Goal: Task Accomplishment & Management: Use online tool/utility

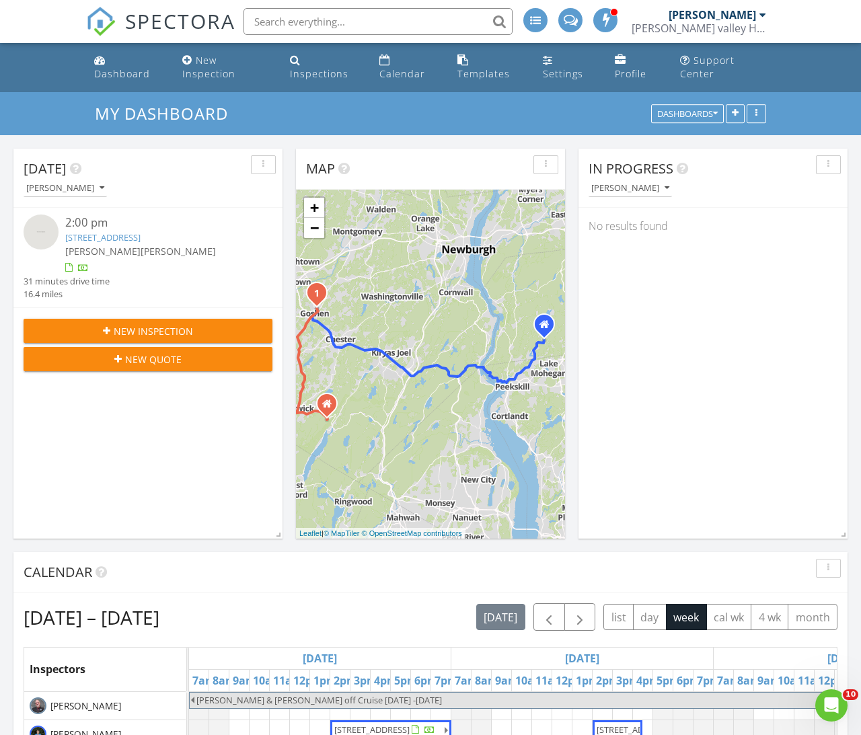
click at [483, 66] on link "Templates" at bounding box center [489, 67] width 74 height 38
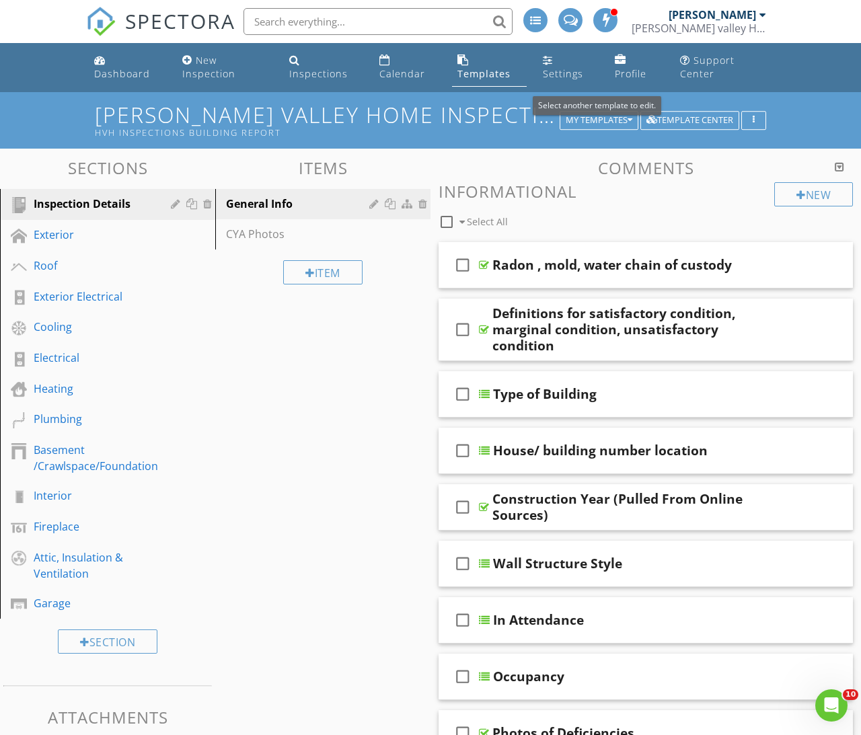
click at [581, 123] on div "My Templates" at bounding box center [599, 120] width 67 height 9
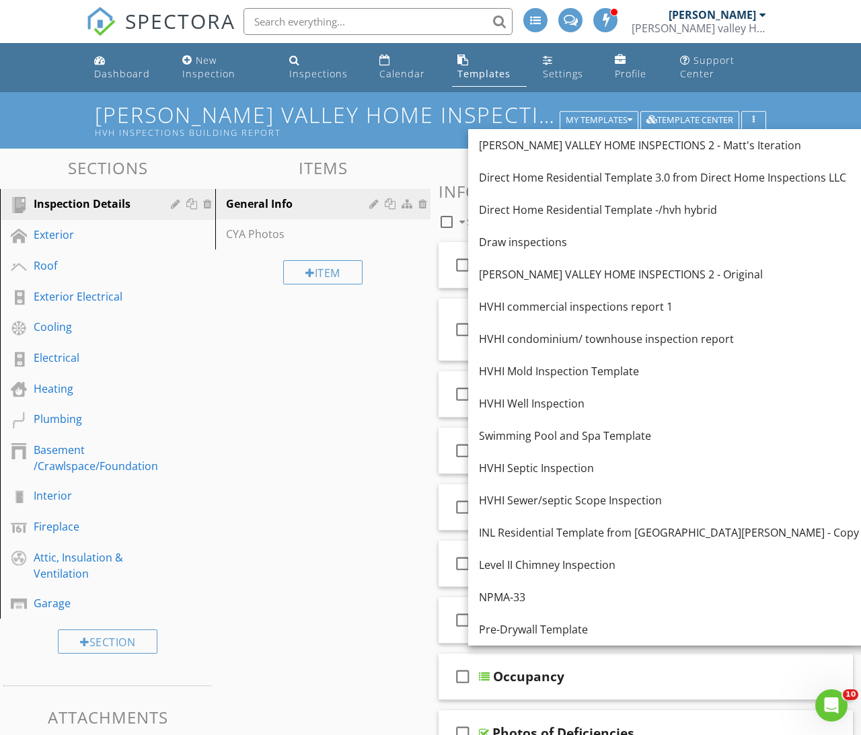
click at [731, 178] on div "Direct Home Residential Template 3.0 from Direct Home Inspections LLC" at bounding box center [669, 178] width 380 height 16
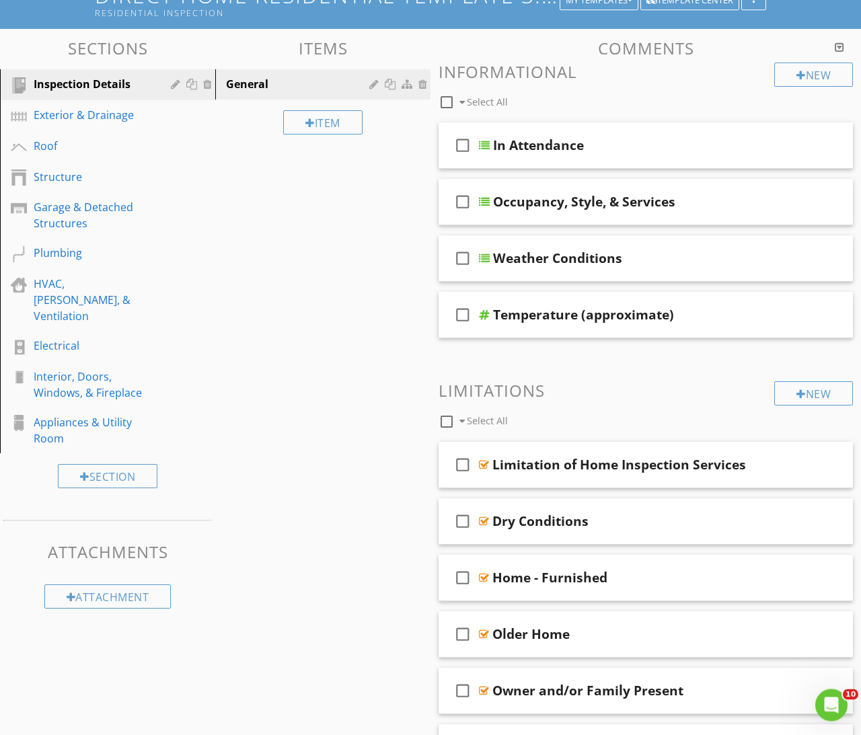
scroll to position [90, 0]
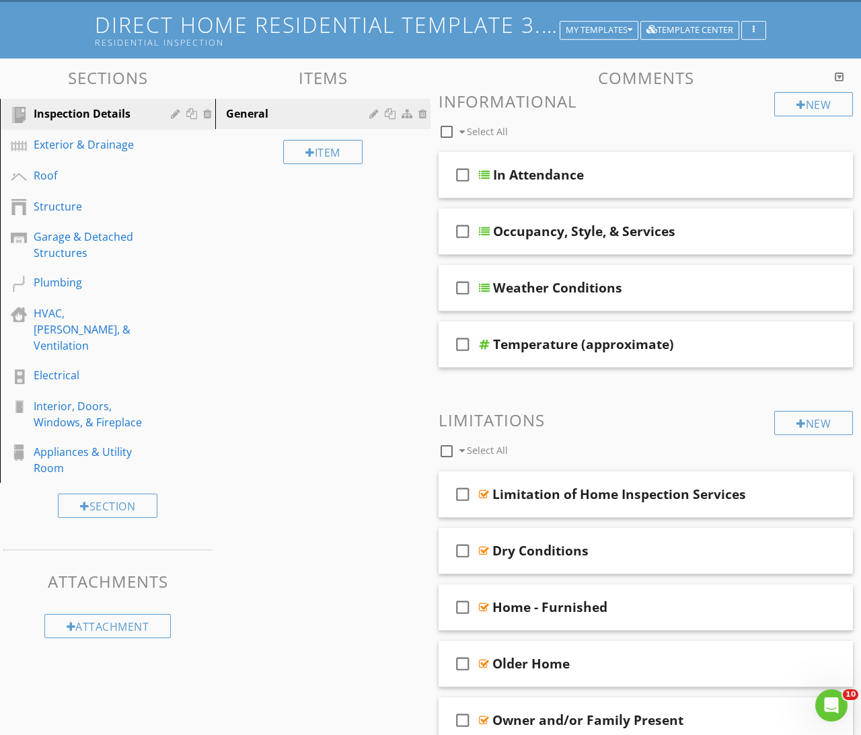
click at [63, 143] on div "Exterior & Drainage" at bounding box center [93, 145] width 118 height 16
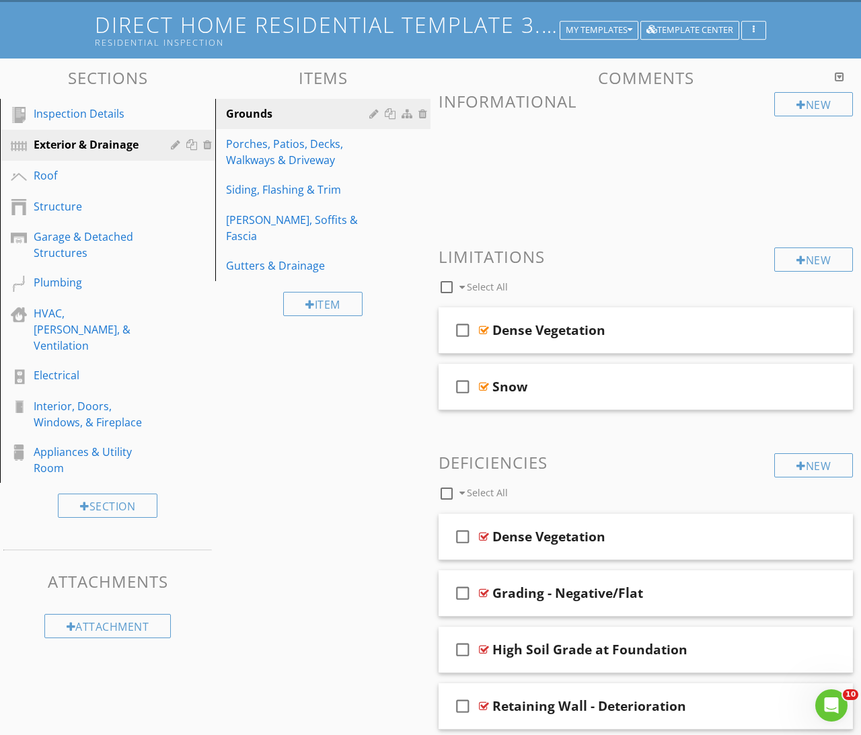
click at [261, 212] on div "[PERSON_NAME], Soffits & Fascia" at bounding box center [299, 228] width 147 height 32
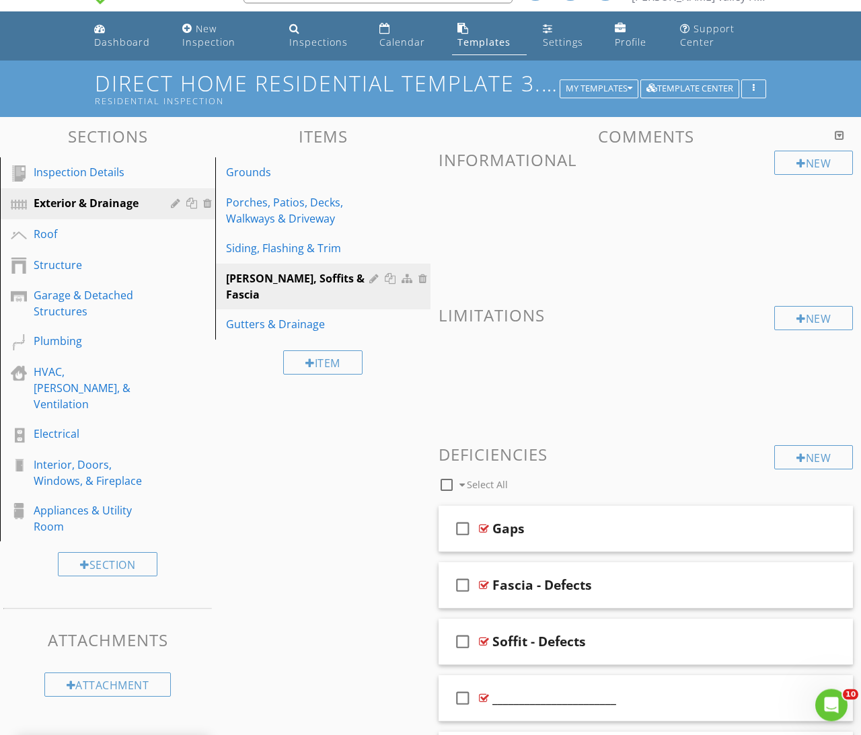
scroll to position [32, 0]
click at [254, 316] on div "Gutters & Drainage" at bounding box center [299, 324] width 147 height 16
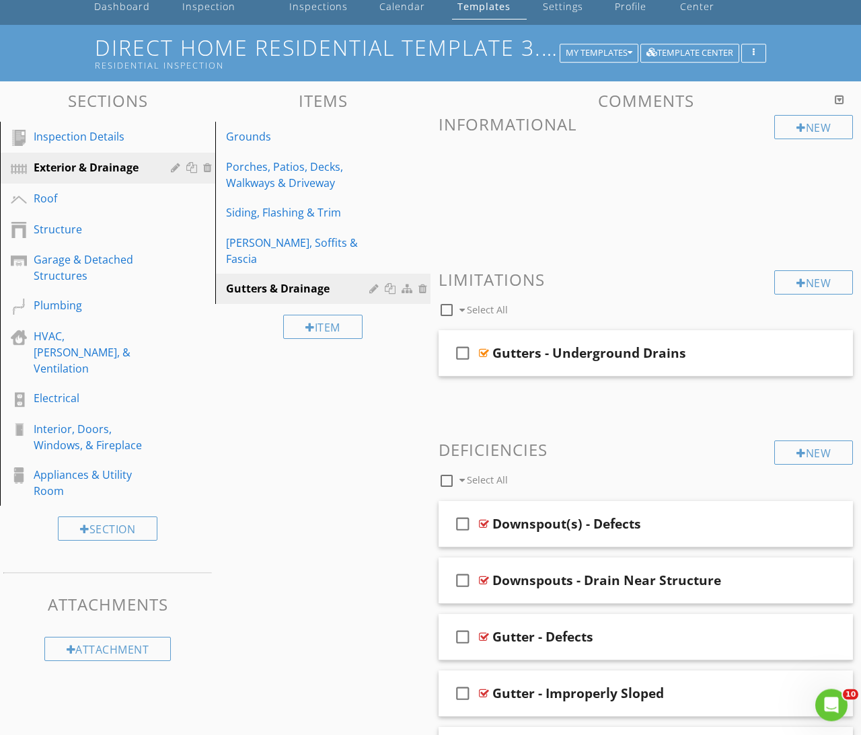
scroll to position [67, 0]
click at [244, 139] on div "Grounds" at bounding box center [299, 137] width 147 height 16
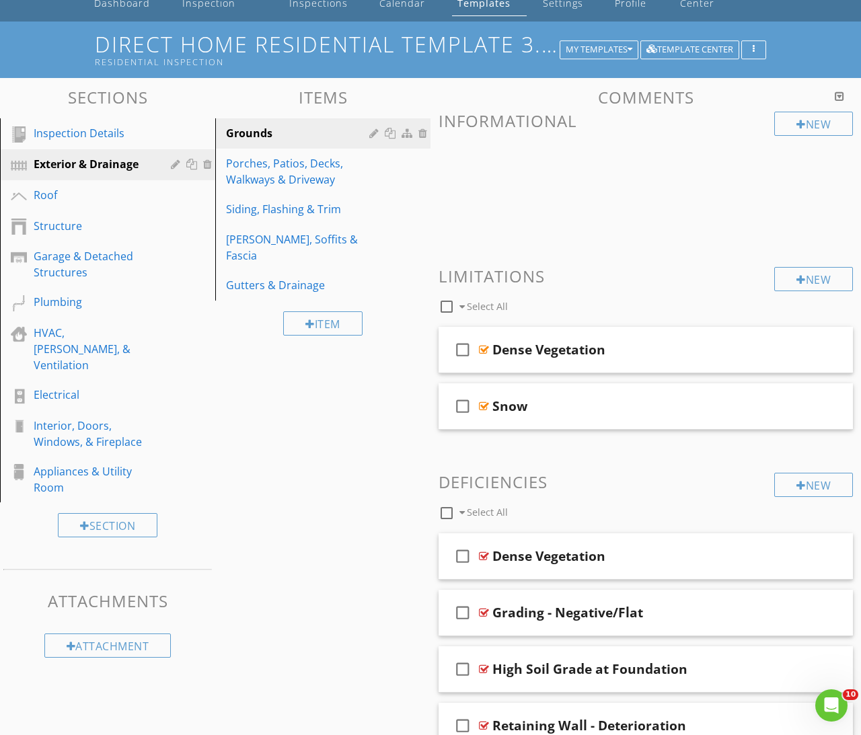
scroll to position [70, 0]
click at [254, 179] on div "Porches, Patios, Decks, Walkways & Driveway" at bounding box center [299, 172] width 147 height 32
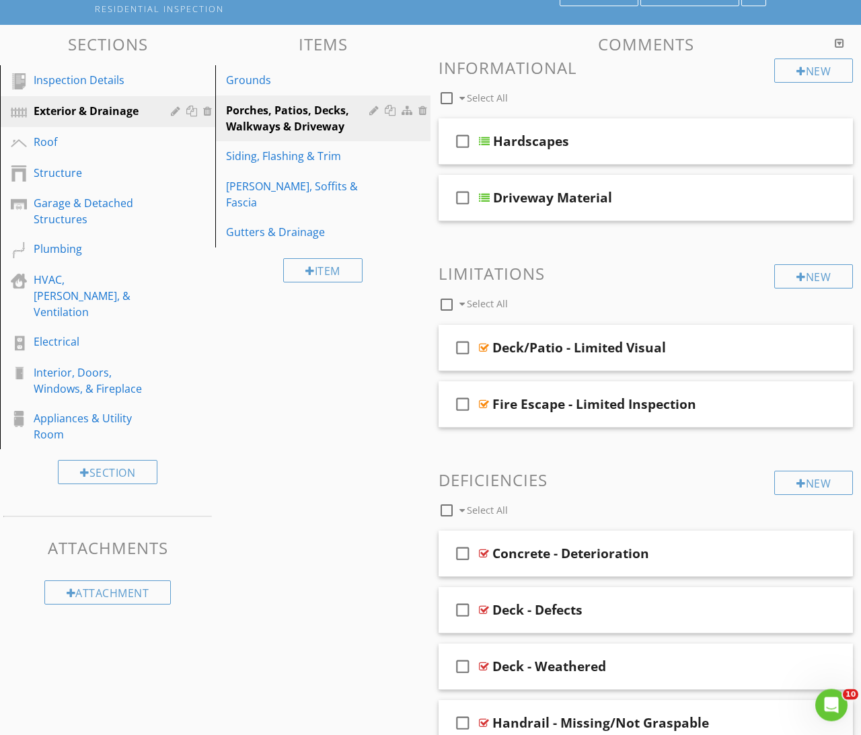
scroll to position [124, 0]
click at [256, 79] on div "Grounds" at bounding box center [299, 80] width 147 height 16
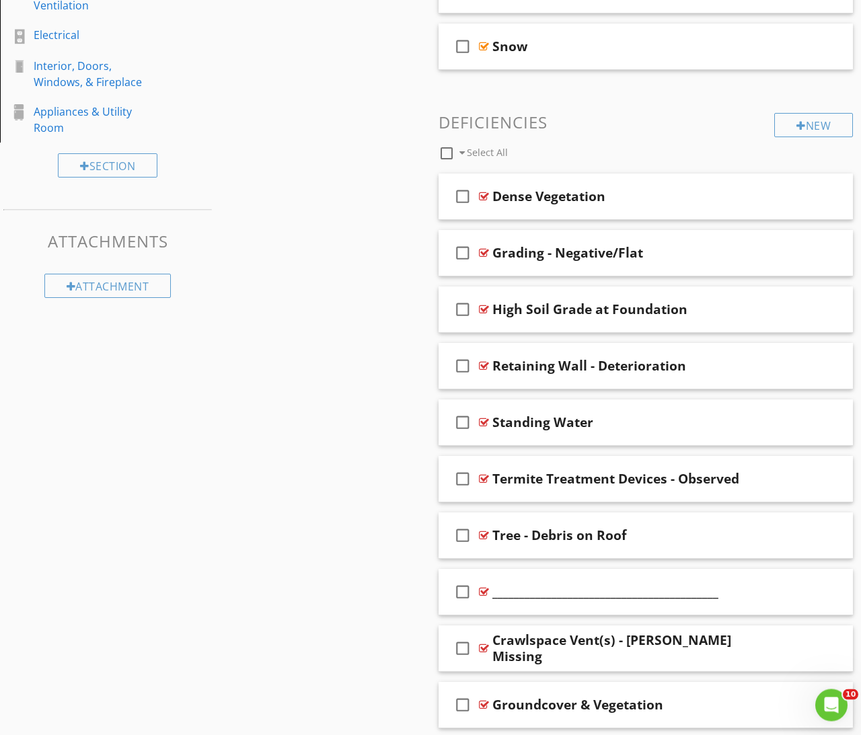
scroll to position [420, 0]
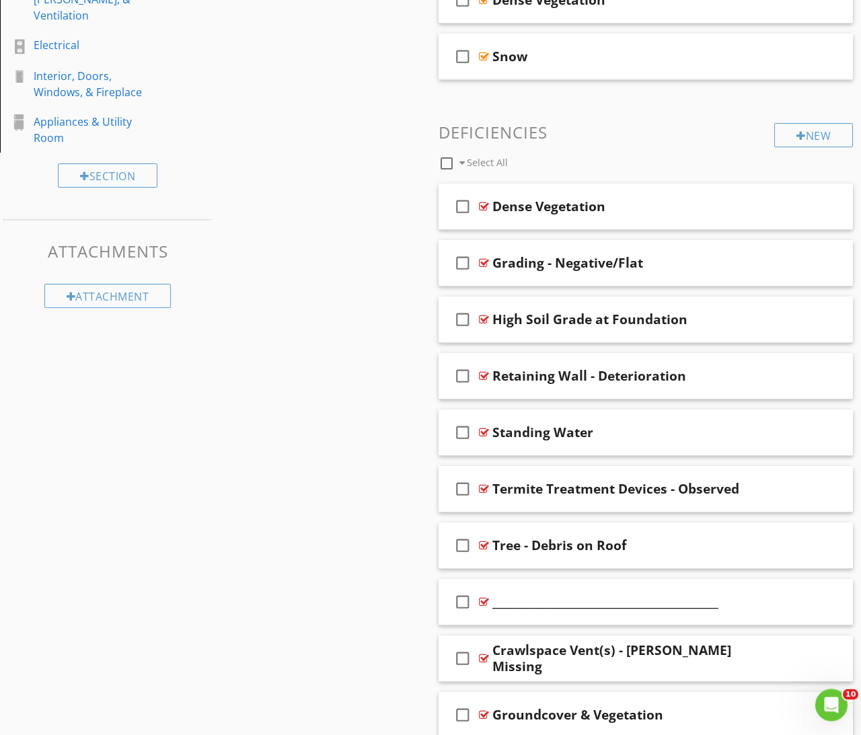
click at [524, 261] on div "Grading - Negative/Flat" at bounding box center [568, 264] width 151 height 16
click at [397, 271] on div "Sections Inspection Details Exterior & Drainage Roof Structure Garage & Detache…" at bounding box center [430, 452] width 861 height 1449
click at [477, 257] on div "check_box_outline_blank" at bounding box center [465, 263] width 27 height 32
click at [459, 265] on icon "check_box" at bounding box center [463, 263] width 22 height 32
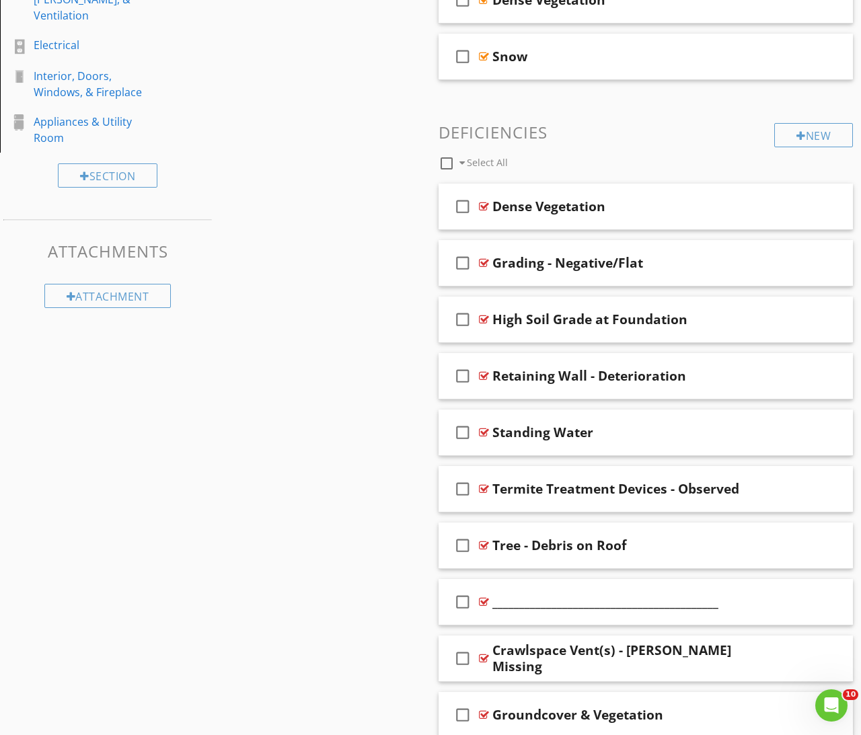
click at [693, 255] on div "Grading - Negative/Flat" at bounding box center [638, 263] width 291 height 16
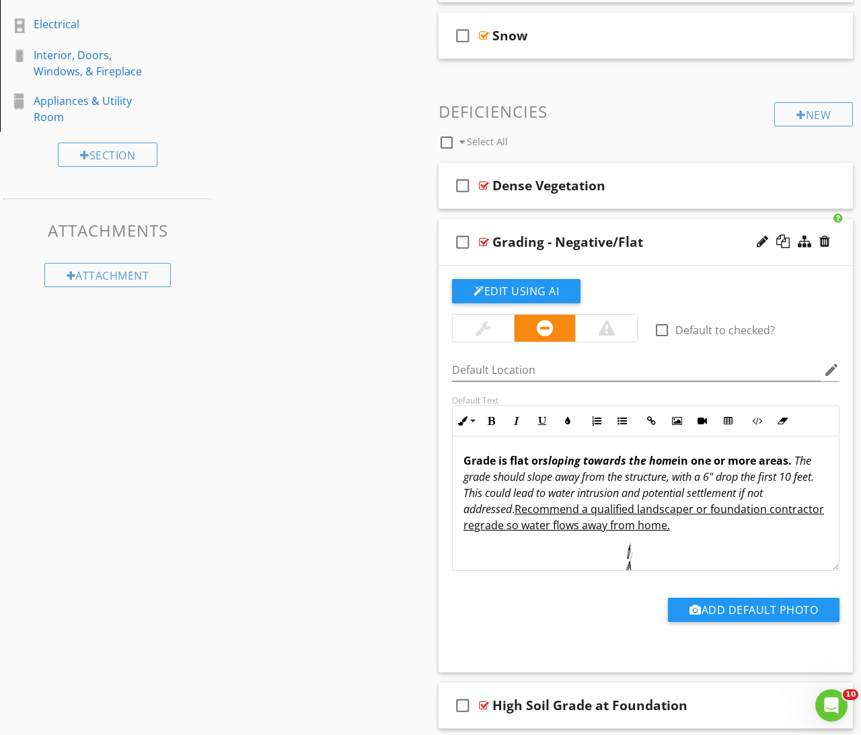
scroll to position [0, 0]
click at [674, 247] on div "Grading - Negative/Flat" at bounding box center [638, 242] width 291 height 16
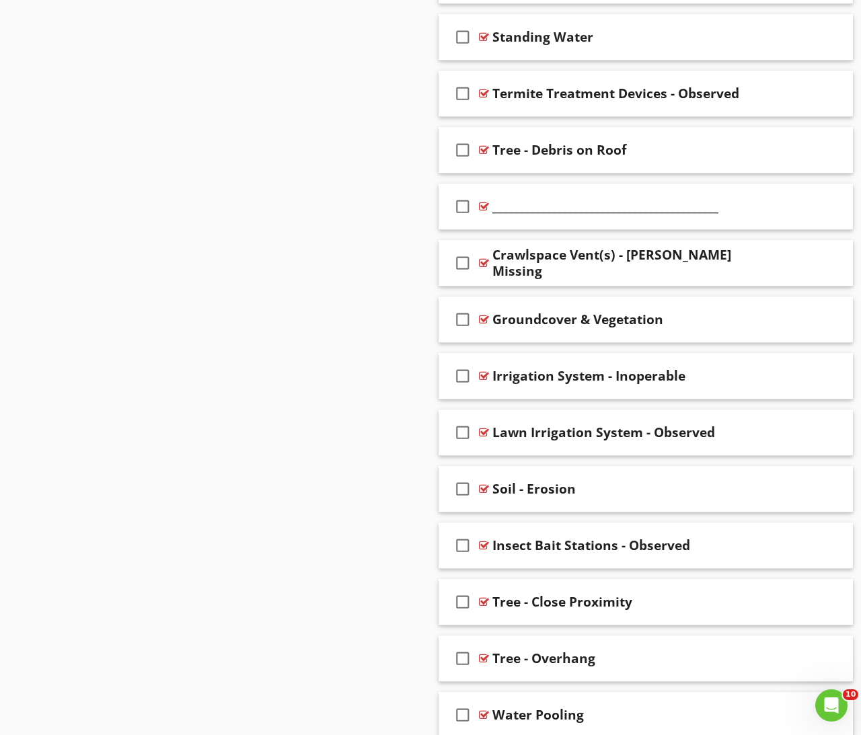
scroll to position [815, 0]
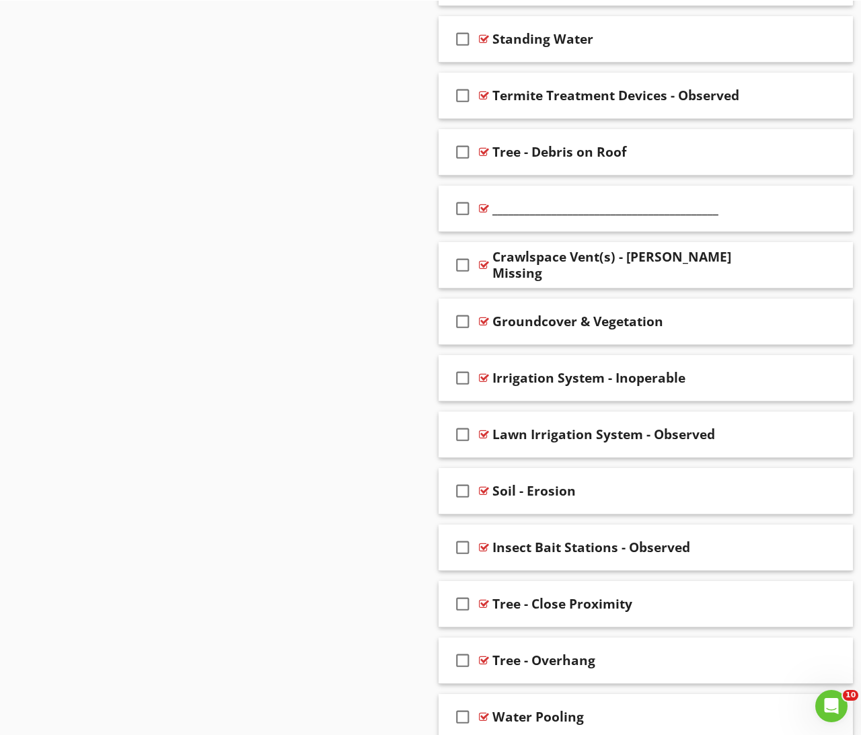
click at [381, 226] on div "Sections Inspection Details Exterior & Drainage Roof Structure Garage & Detache…" at bounding box center [430, 58] width 861 height 1449
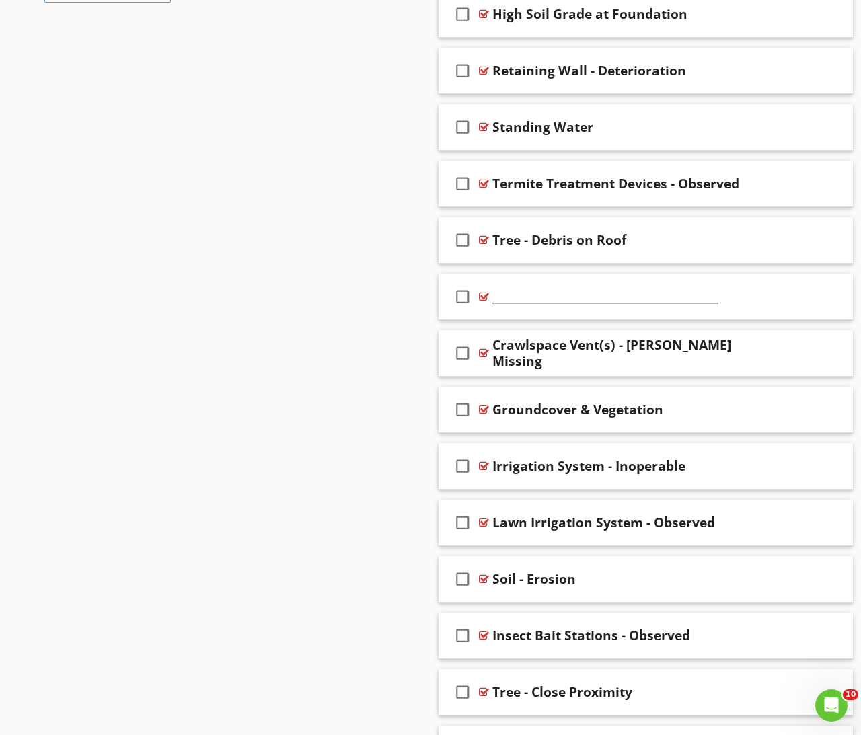
scroll to position [719, 0]
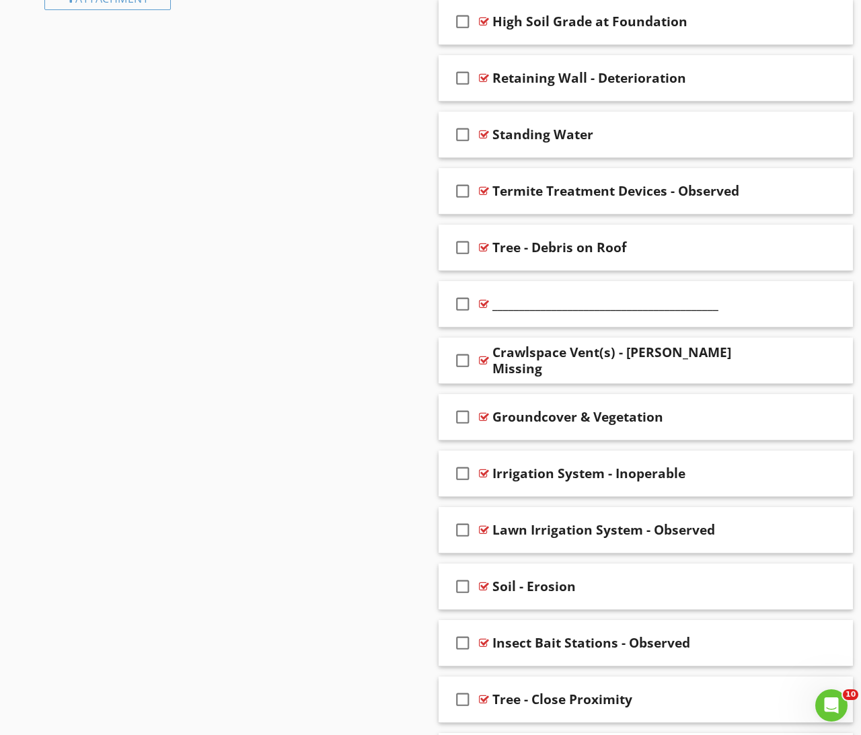
click at [745, 305] on div "__________________________________________" at bounding box center [638, 304] width 291 height 16
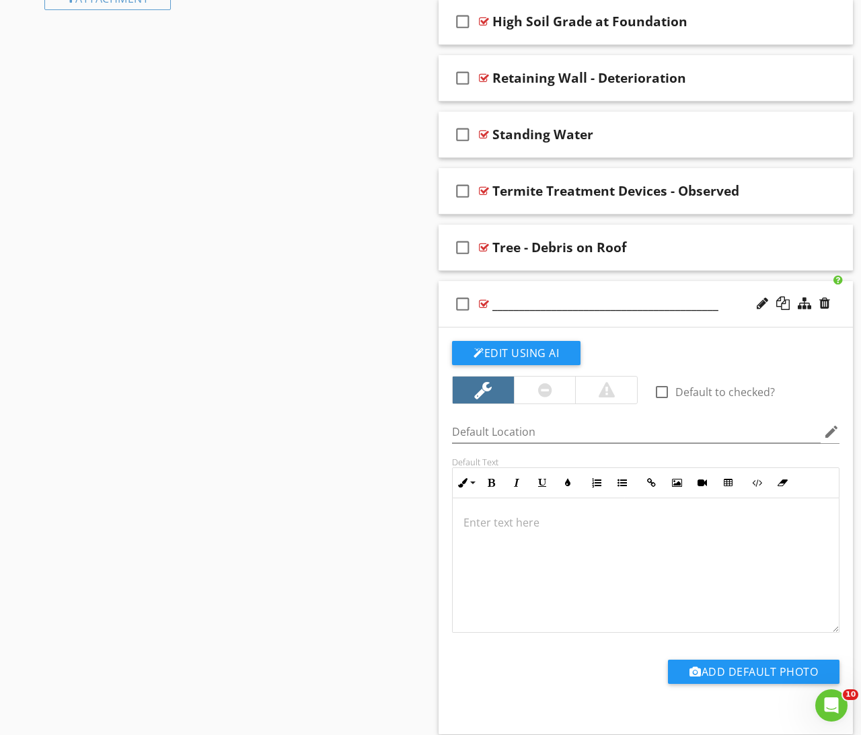
click at [390, 320] on div "Sections Inspection Details Exterior & Drainage Roof Structure Garage & Detache…" at bounding box center [430, 358] width 861 height 1857
click at [413, 326] on div "Sections Inspection Details Exterior & Drainage Roof Structure Garage & Detache…" at bounding box center [430, 358] width 861 height 1857
click at [723, 306] on div "__________________________________________" at bounding box center [638, 304] width 291 height 16
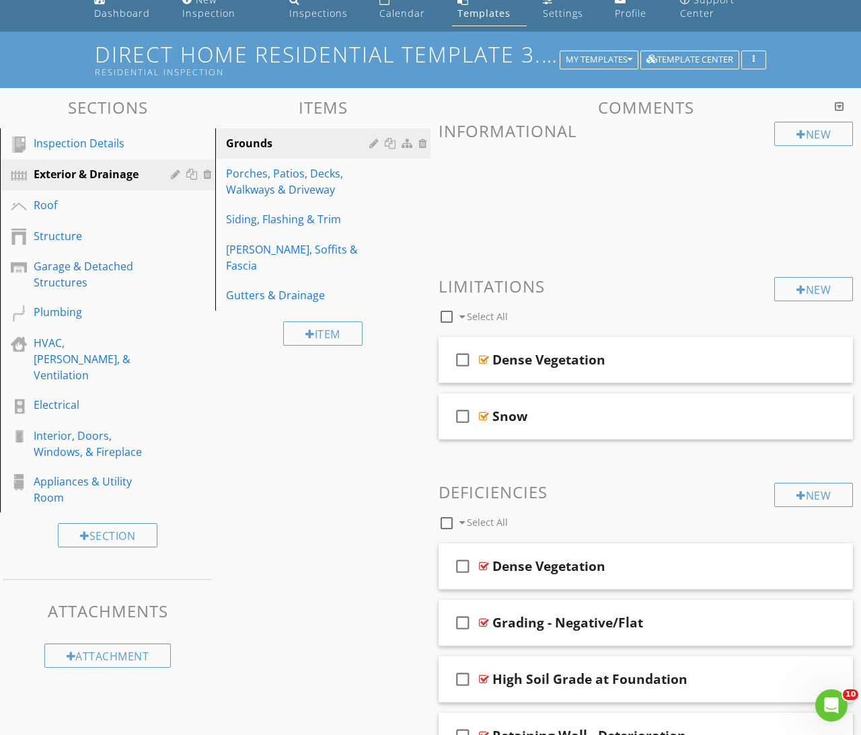
scroll to position [0, 0]
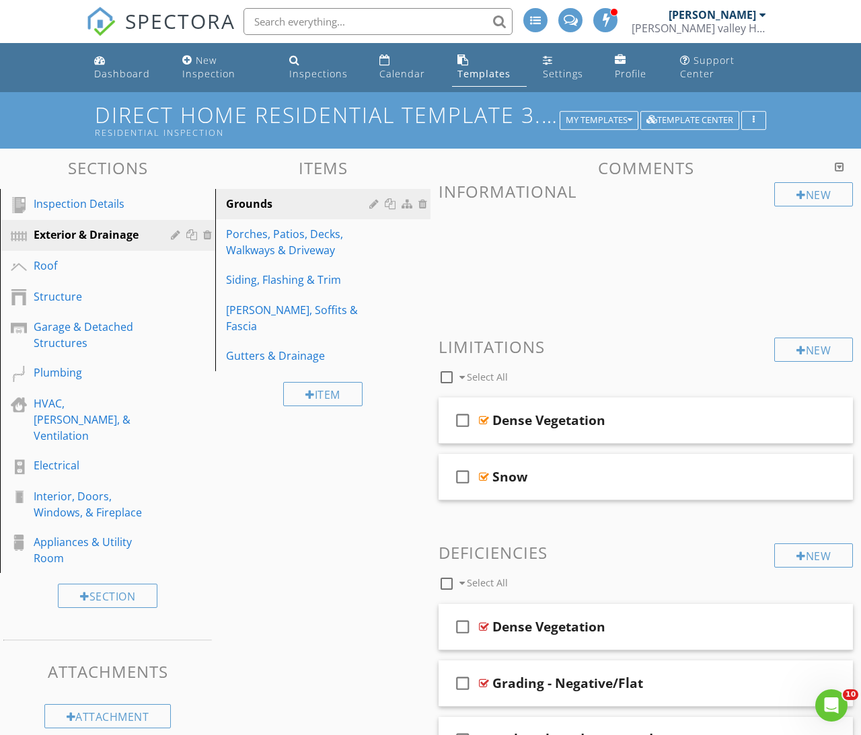
click at [58, 262] on div "Roof" at bounding box center [93, 266] width 118 height 16
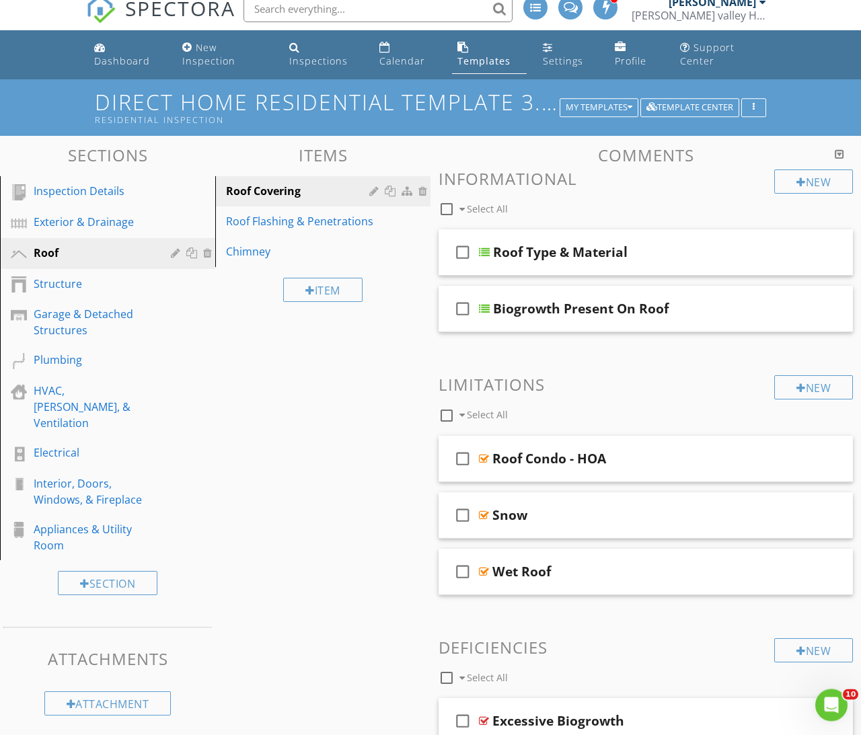
scroll to position [15, 0]
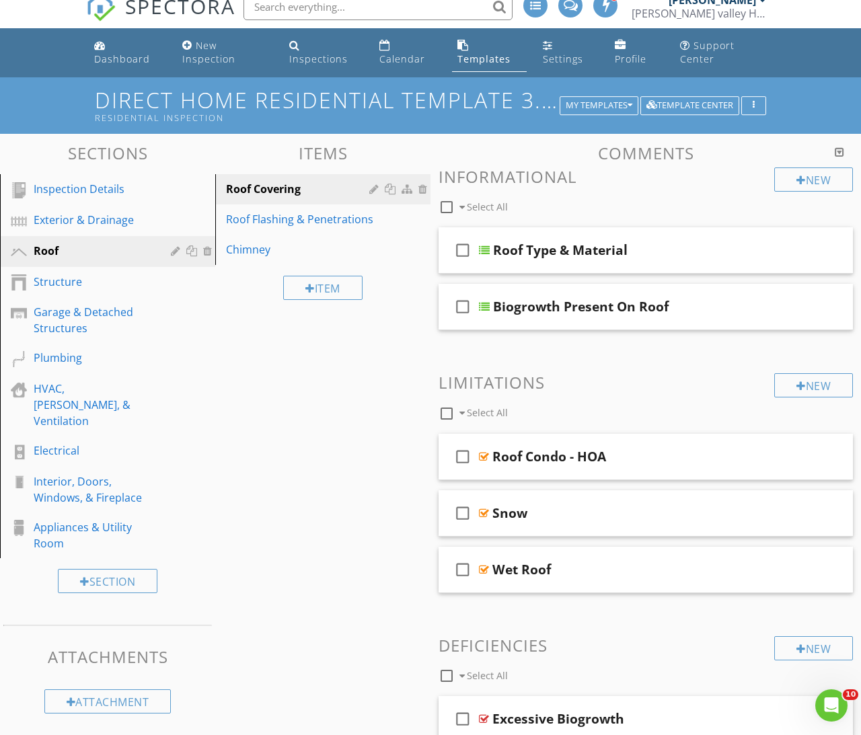
click at [282, 219] on div "Roof Flashing & Penetrations" at bounding box center [299, 219] width 147 height 16
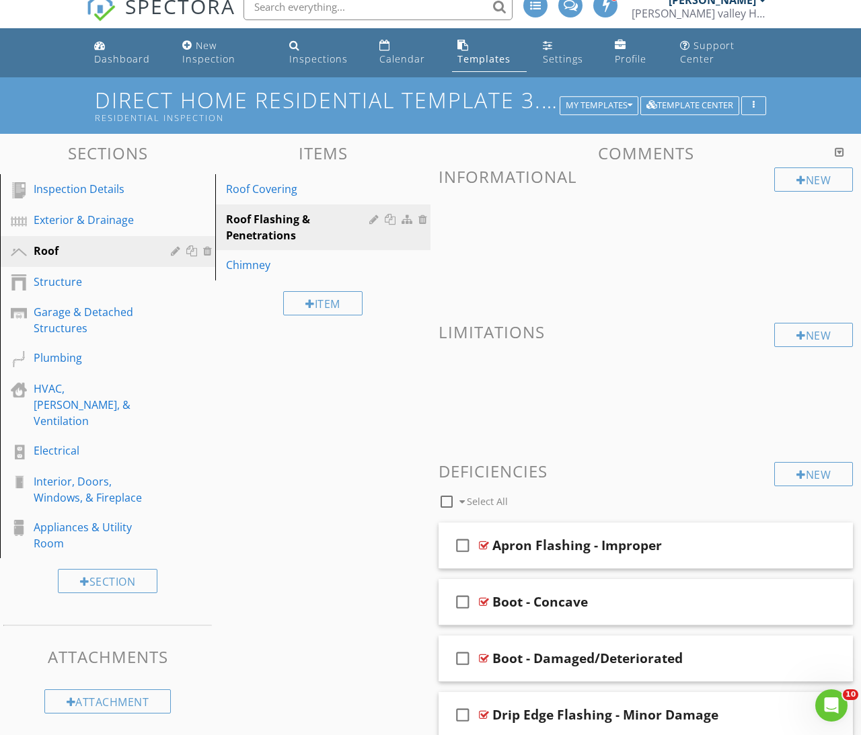
click at [252, 268] on div "Chimney" at bounding box center [299, 265] width 147 height 16
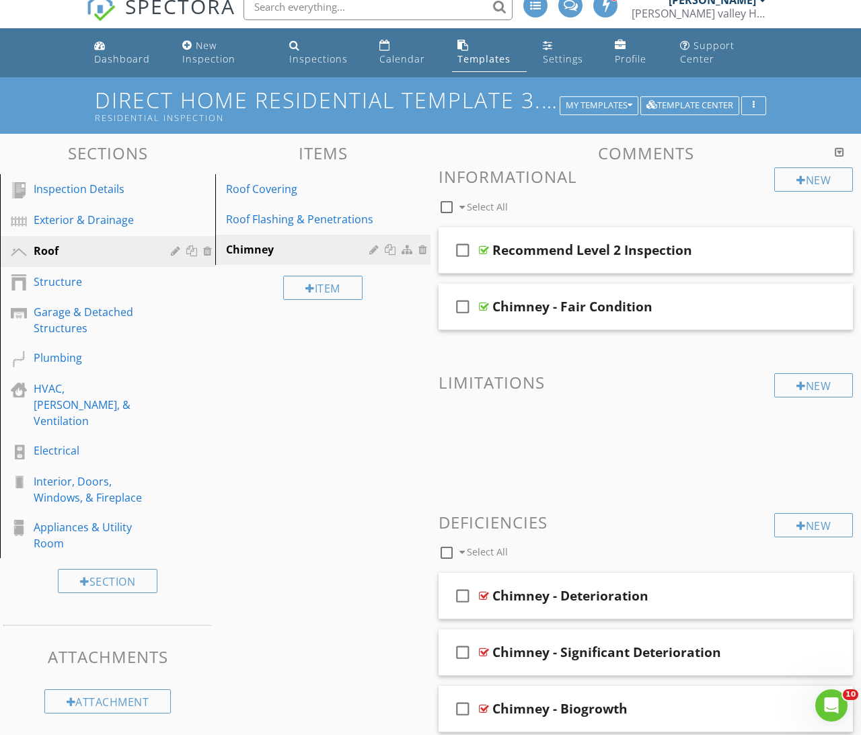
click at [71, 279] on div "Structure" at bounding box center [93, 282] width 118 height 16
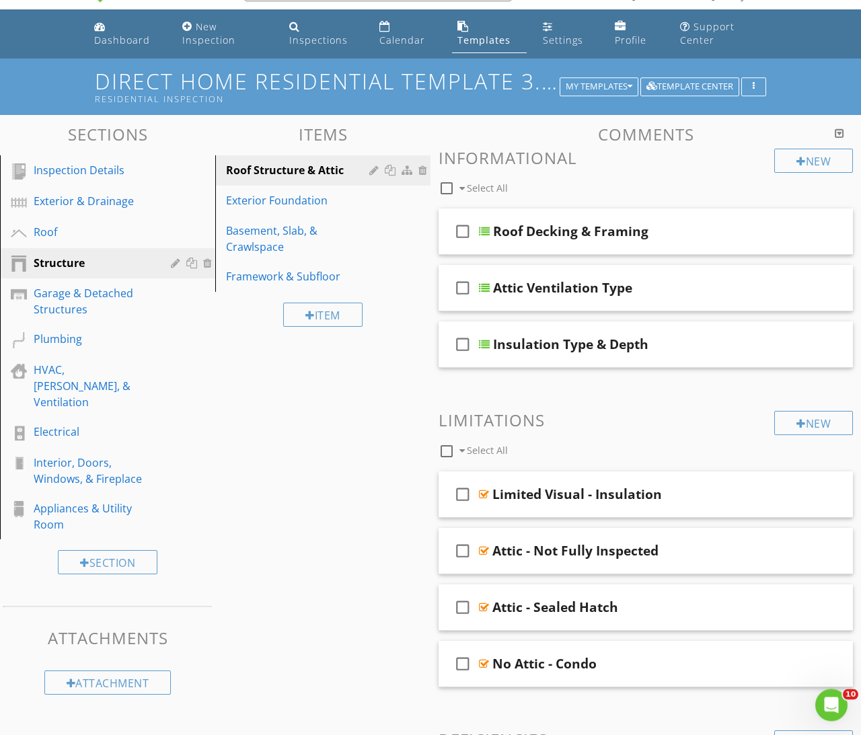
scroll to position [34, 0]
click at [273, 202] on div "Exterior Foundation" at bounding box center [299, 200] width 147 height 16
click at [281, 204] on div "Exterior Foundation" at bounding box center [299, 200] width 147 height 16
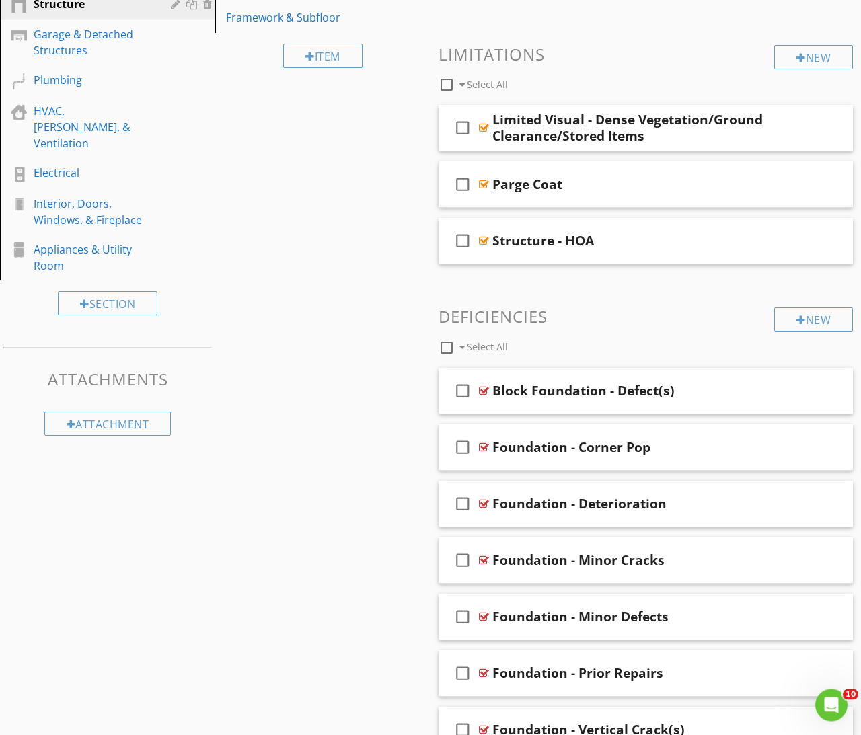
scroll to position [0, 0]
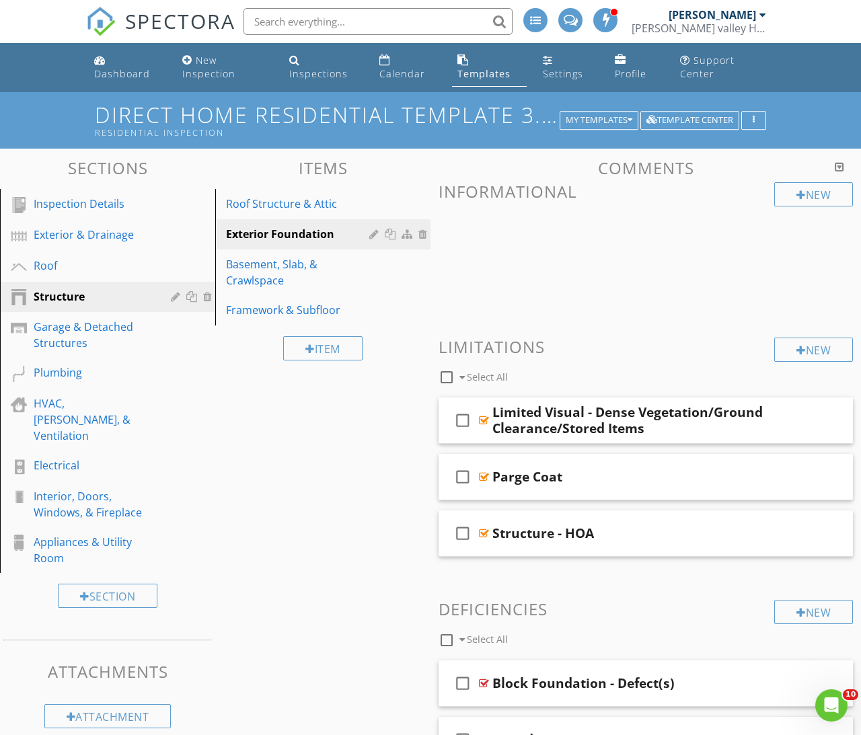
click at [79, 320] on div "Garage & Detached Structures" at bounding box center [93, 335] width 118 height 32
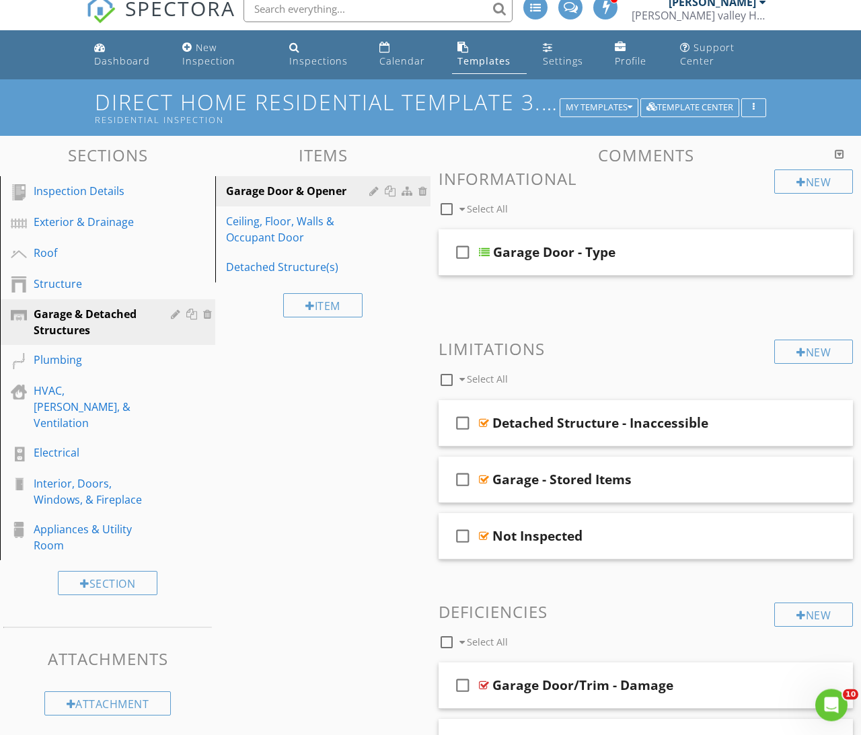
scroll to position [13, 0]
click at [66, 354] on div "Plumbing" at bounding box center [93, 360] width 118 height 16
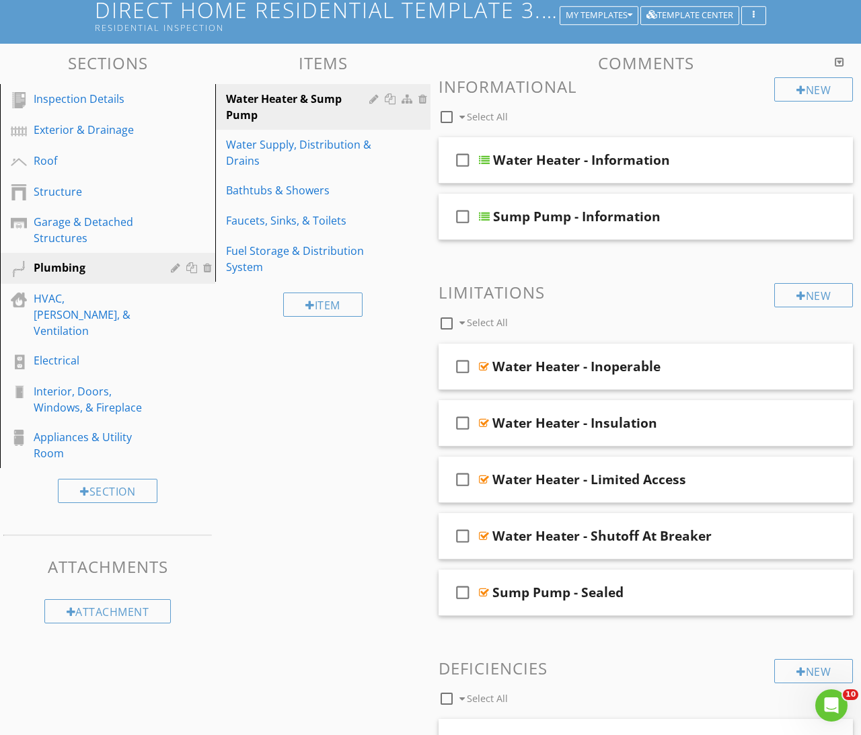
scroll to position [91, 0]
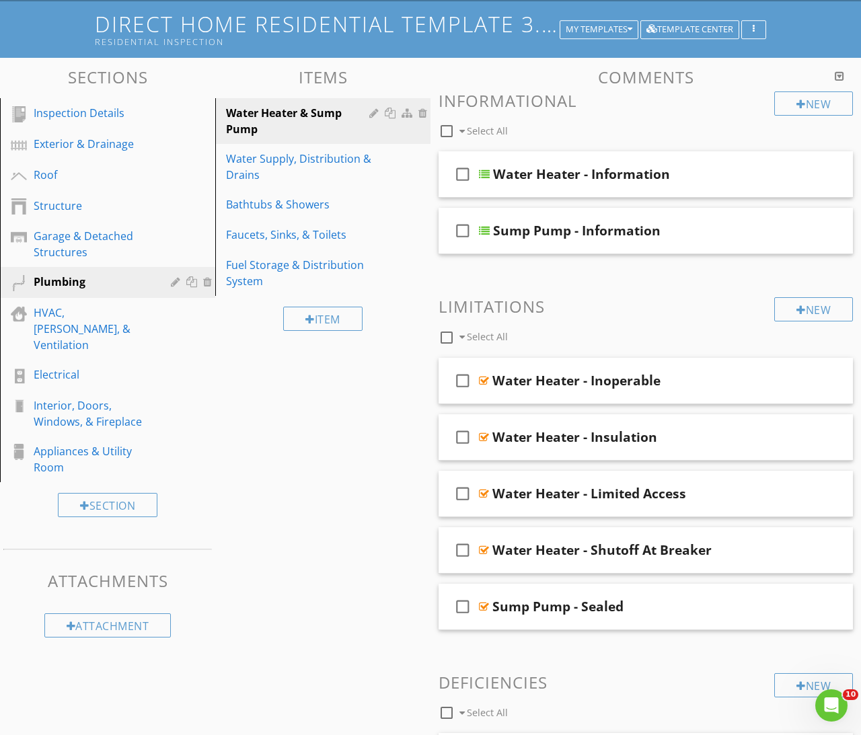
click at [289, 175] on div "Water Supply, Distribution & Drains" at bounding box center [299, 167] width 147 height 32
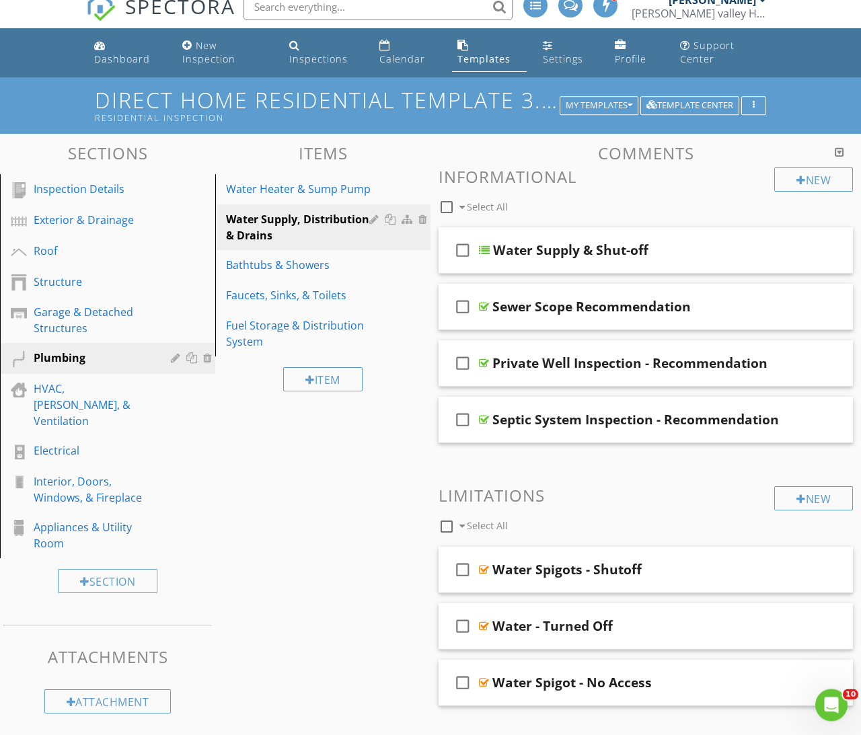
scroll to position [0, 0]
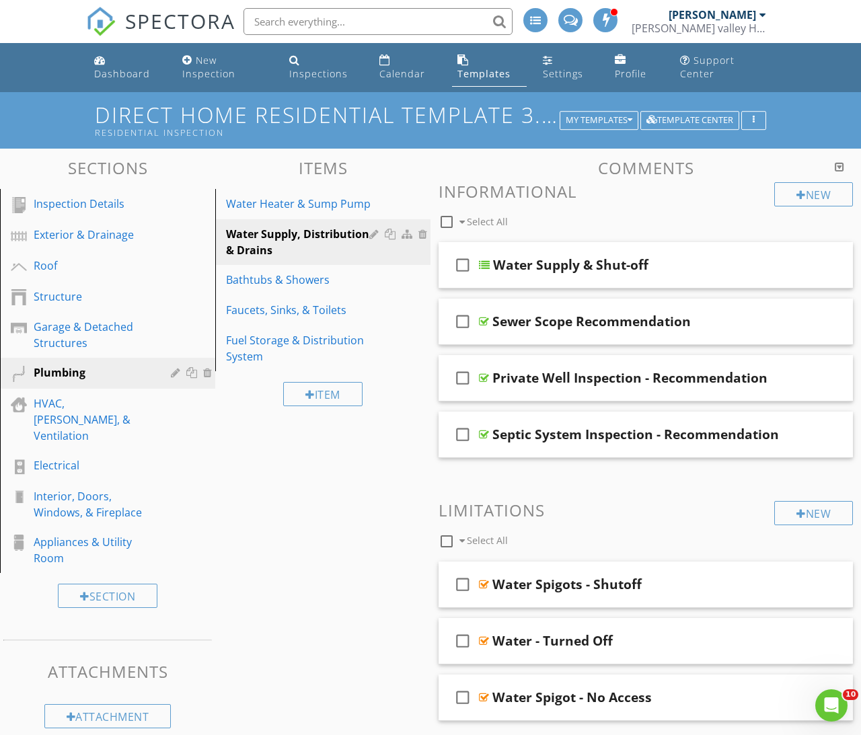
click at [82, 231] on div "Exterior & Drainage" at bounding box center [93, 235] width 118 height 16
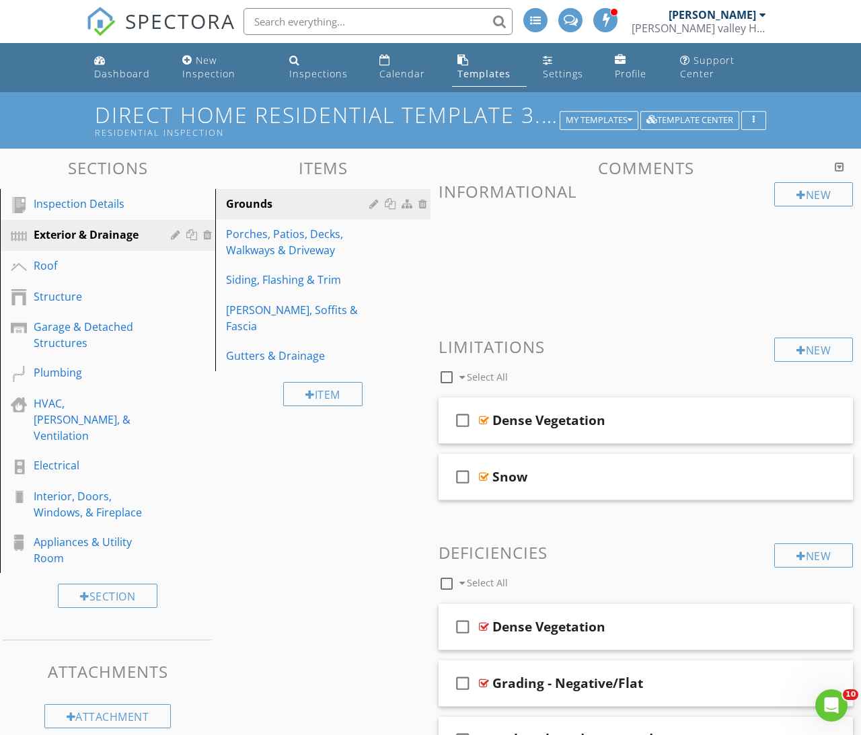
click at [255, 275] on div "Siding, Flashing & Trim" at bounding box center [299, 280] width 147 height 16
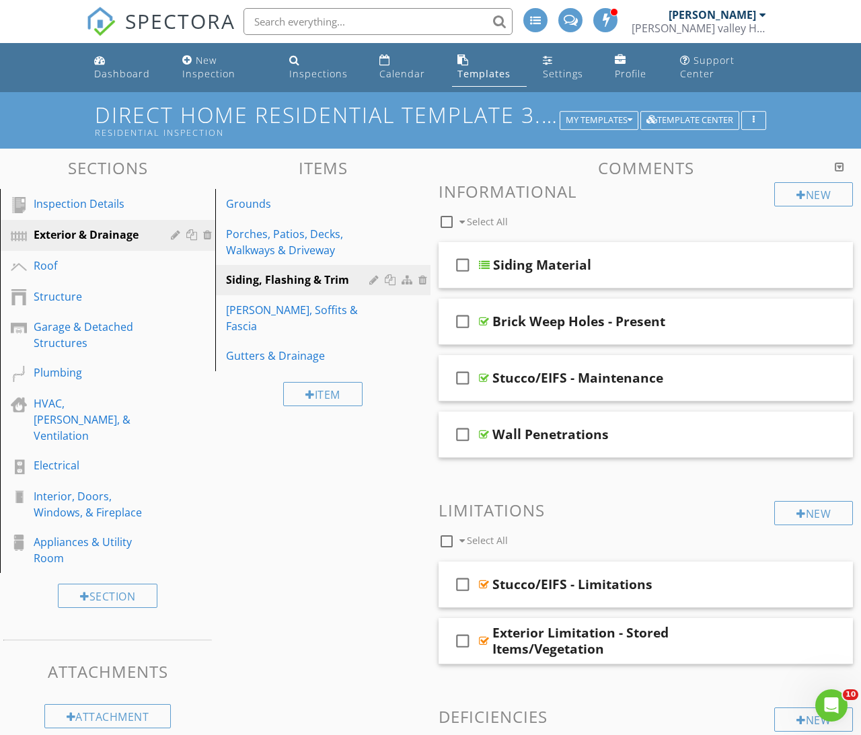
click at [255, 304] on div "Eaves, Soffits & Fascia" at bounding box center [299, 318] width 147 height 32
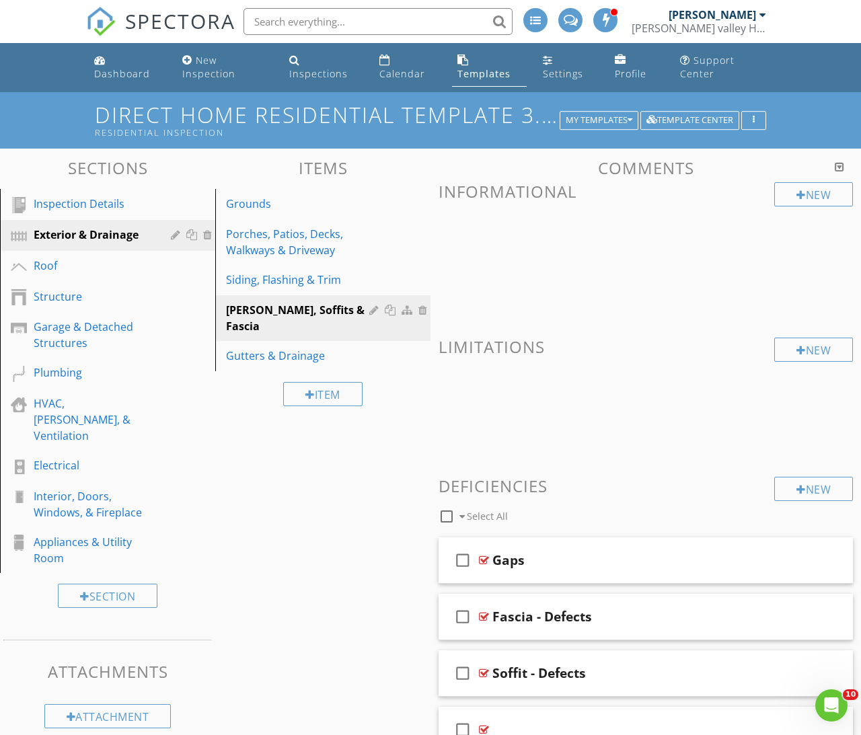
click at [52, 367] on div "Plumbing" at bounding box center [93, 373] width 118 height 16
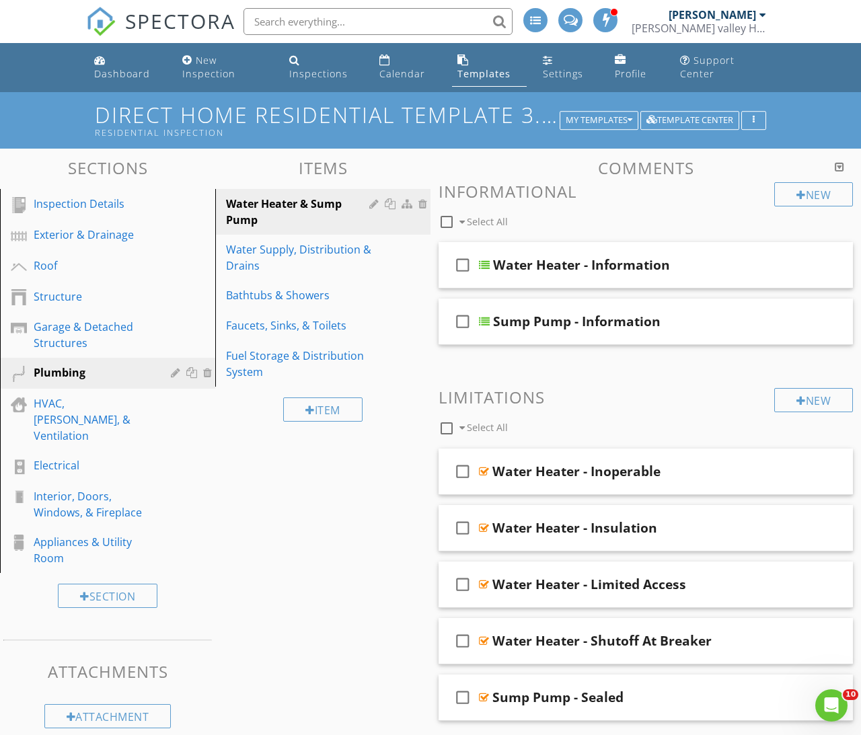
click at [258, 261] on div "Water Supply, Distribution & Drains" at bounding box center [299, 258] width 147 height 32
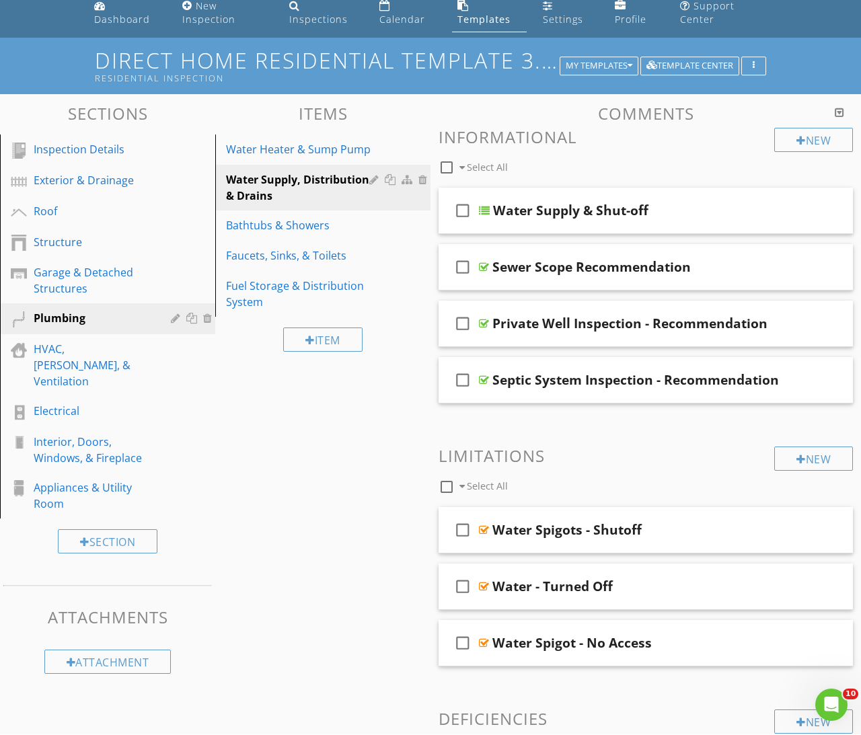
scroll to position [55, 0]
click at [248, 222] on div "Bathtubs & Showers" at bounding box center [299, 225] width 147 height 16
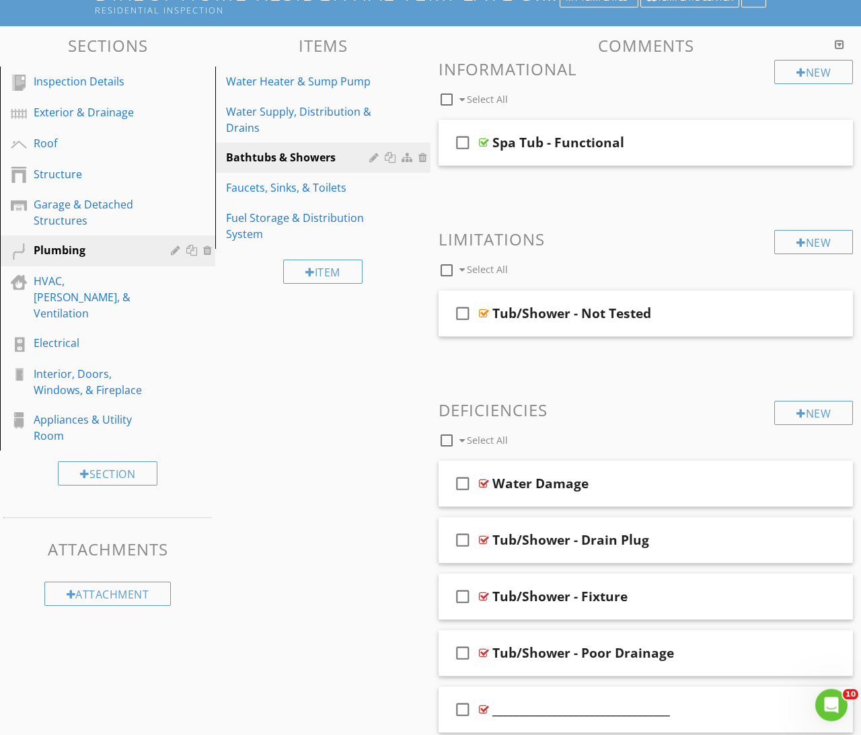
scroll to position [122, 0]
click at [262, 192] on div "Faucets, Sinks, & Toilets" at bounding box center [299, 188] width 147 height 16
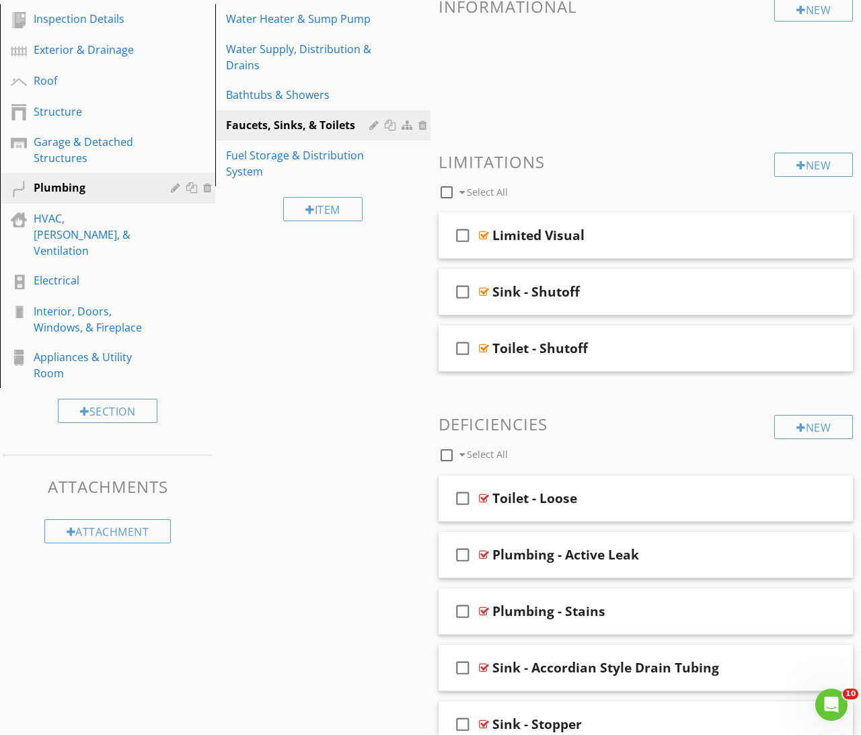
scroll to position [185, 0]
click at [258, 168] on div "Fuel Storage & Distribution System" at bounding box center [299, 163] width 147 height 32
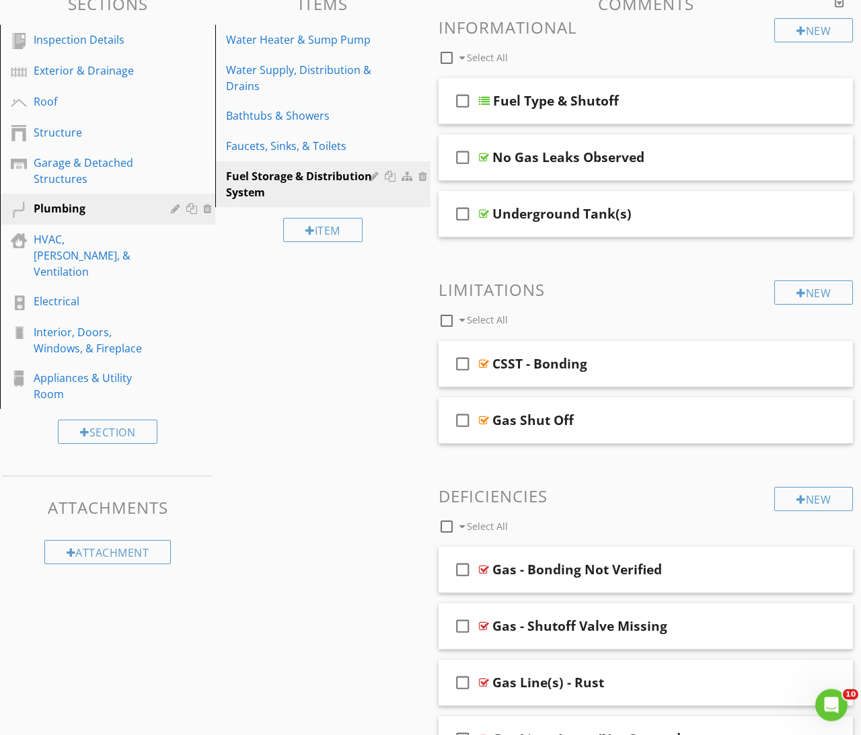
scroll to position [166, 0]
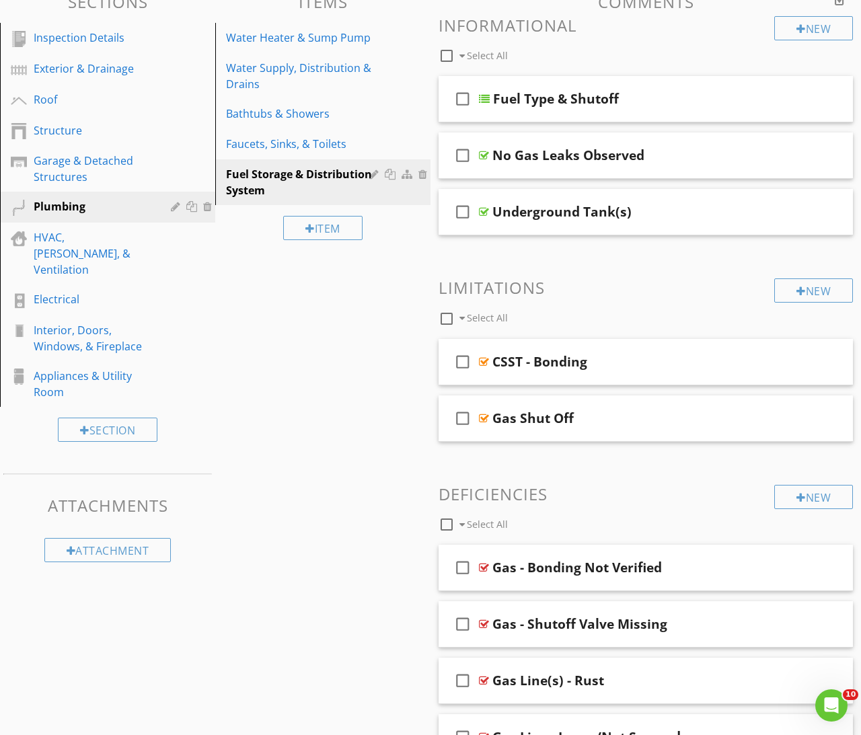
click at [70, 238] on div "HVAC, Ductwork, & Ventilation" at bounding box center [93, 253] width 118 height 48
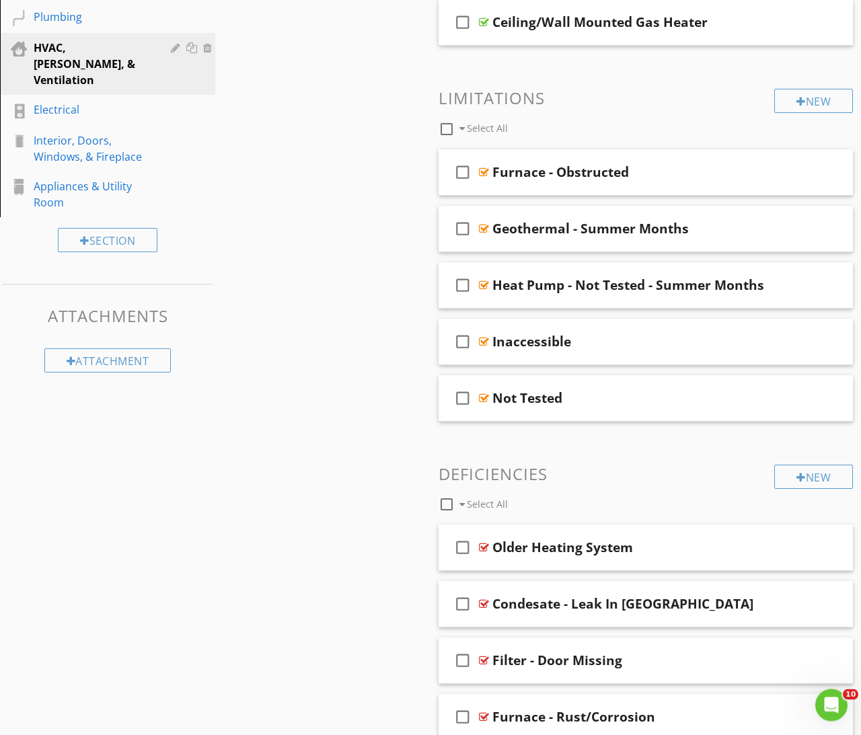
scroll to position [357, 0]
click at [98, 102] on link "Electrical" at bounding box center [109, 109] width 211 height 31
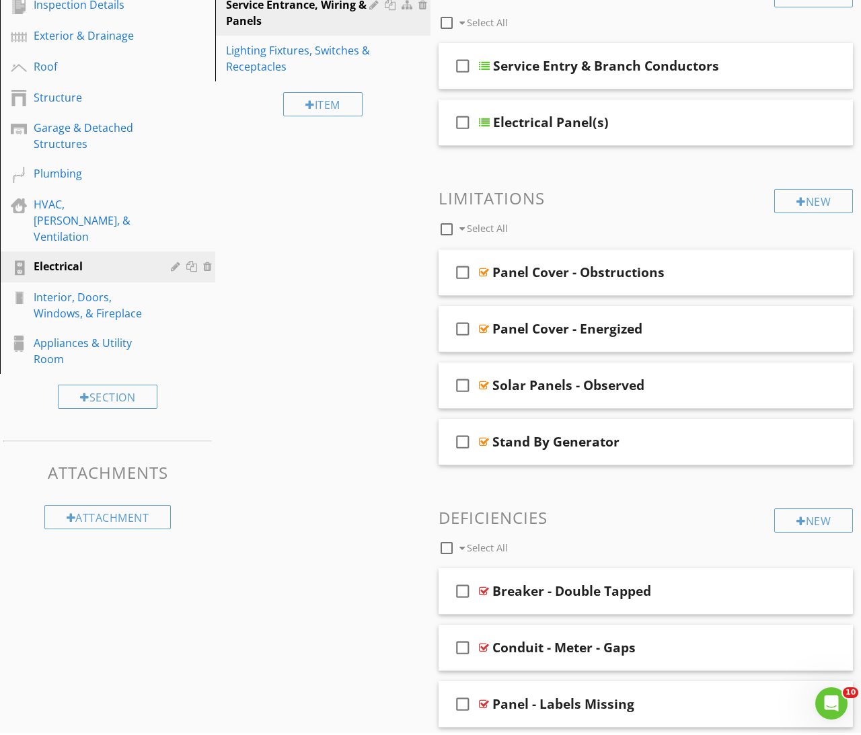
scroll to position [199, 0]
click at [89, 289] on div "Interior, Doors, Windows, & Fireplace" at bounding box center [93, 305] width 118 height 32
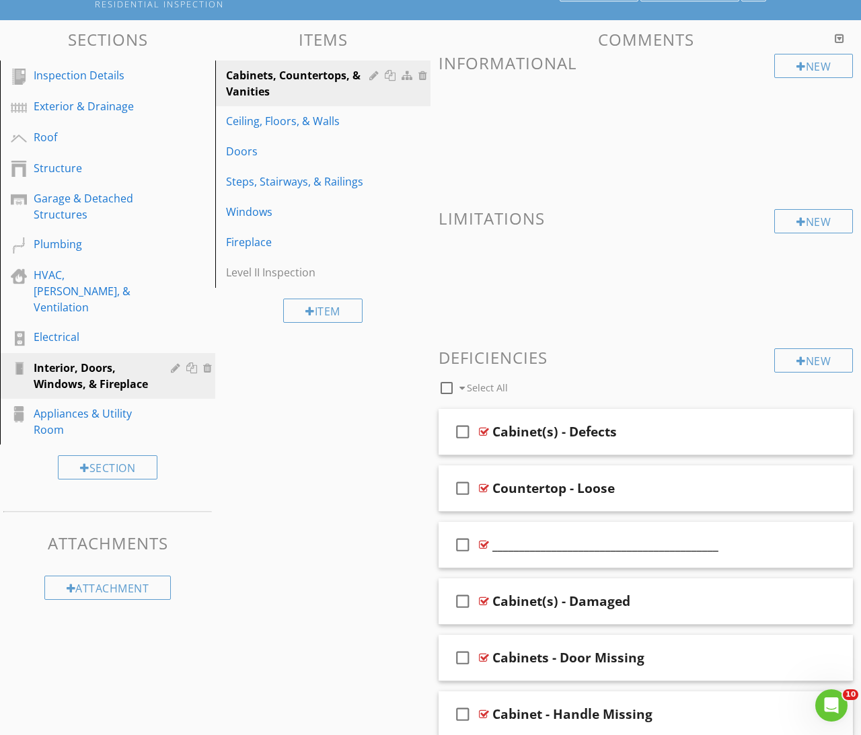
scroll to position [127, 0]
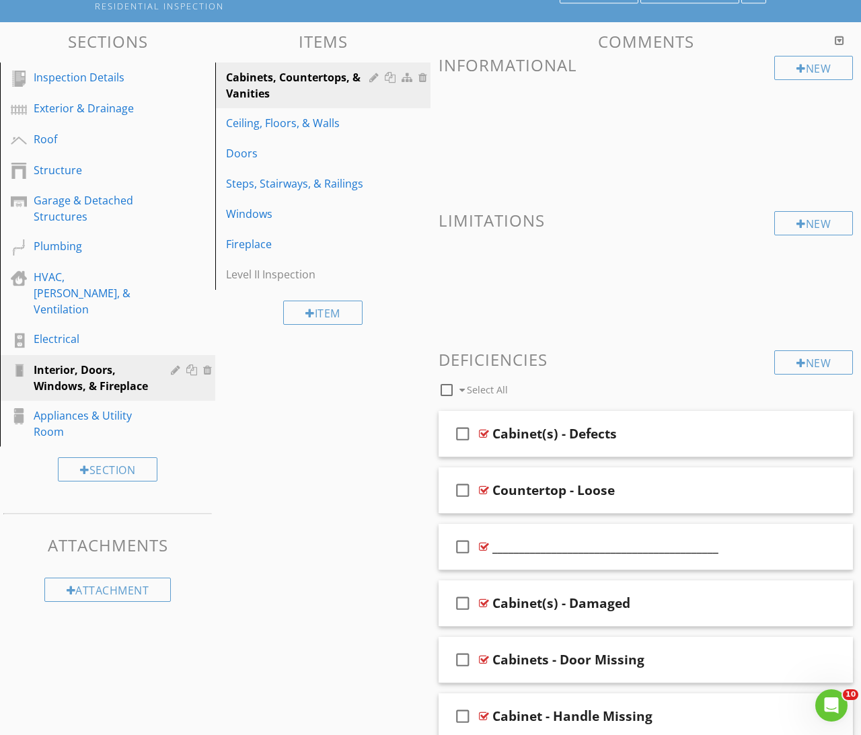
click at [258, 124] on div "Ceiling, Floors, & Walls" at bounding box center [299, 123] width 147 height 16
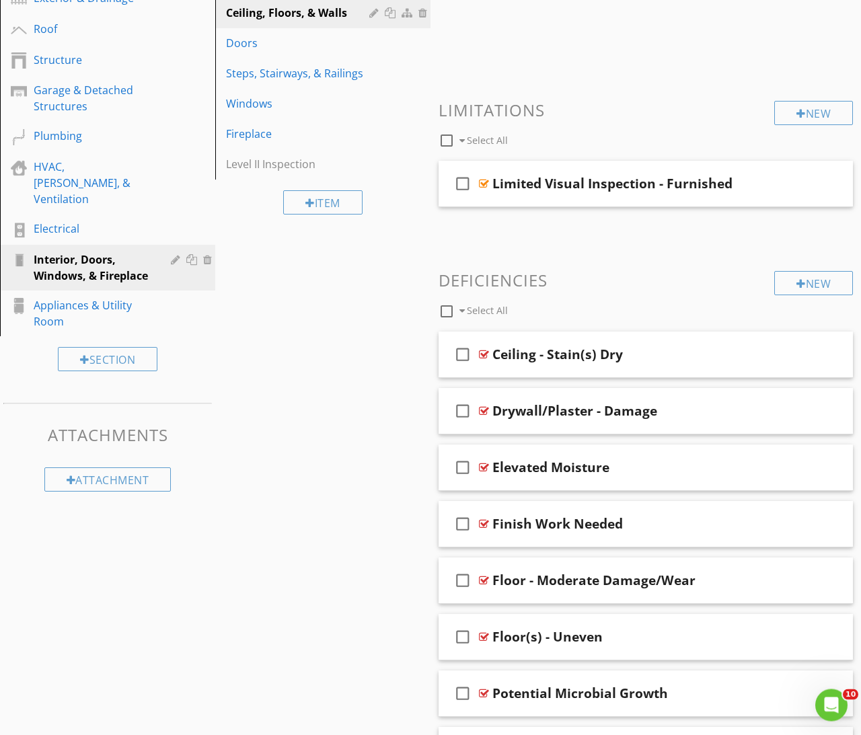
scroll to position [237, 0]
click at [85, 297] on div "Appliances & Utility Room" at bounding box center [93, 313] width 118 height 32
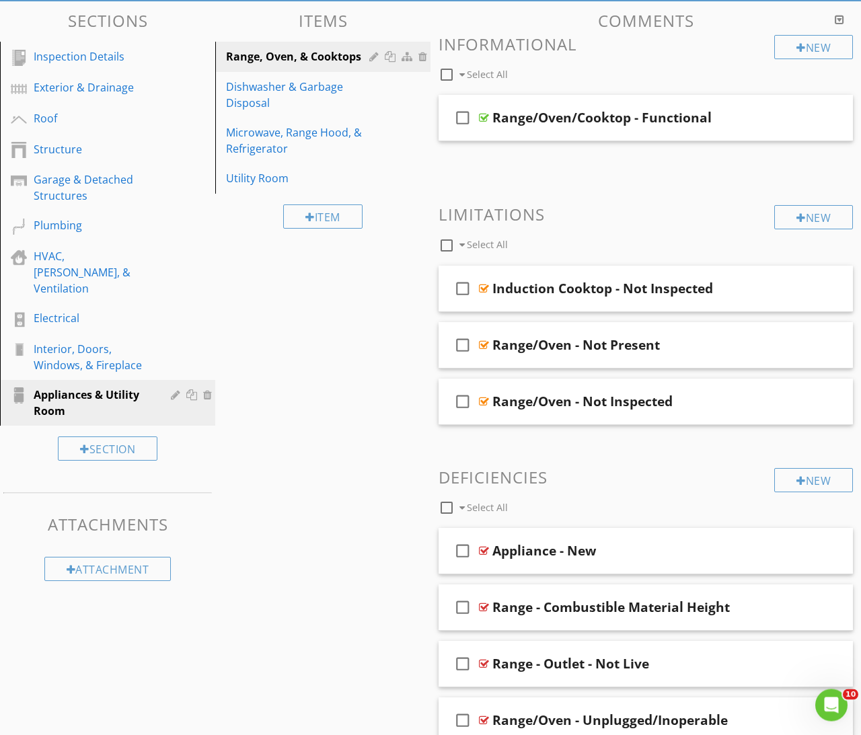
scroll to position [147, 0]
click at [249, 104] on div "Dishwasher & Garbage Disposal" at bounding box center [299, 95] width 147 height 32
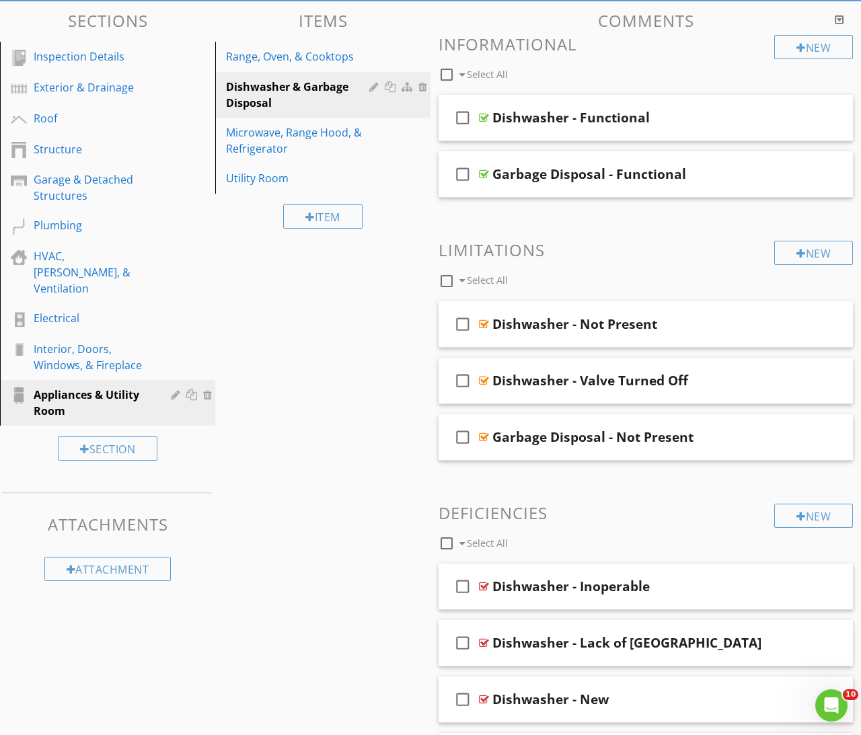
click at [254, 186] on link "Utility Room" at bounding box center [324, 179] width 211 height 30
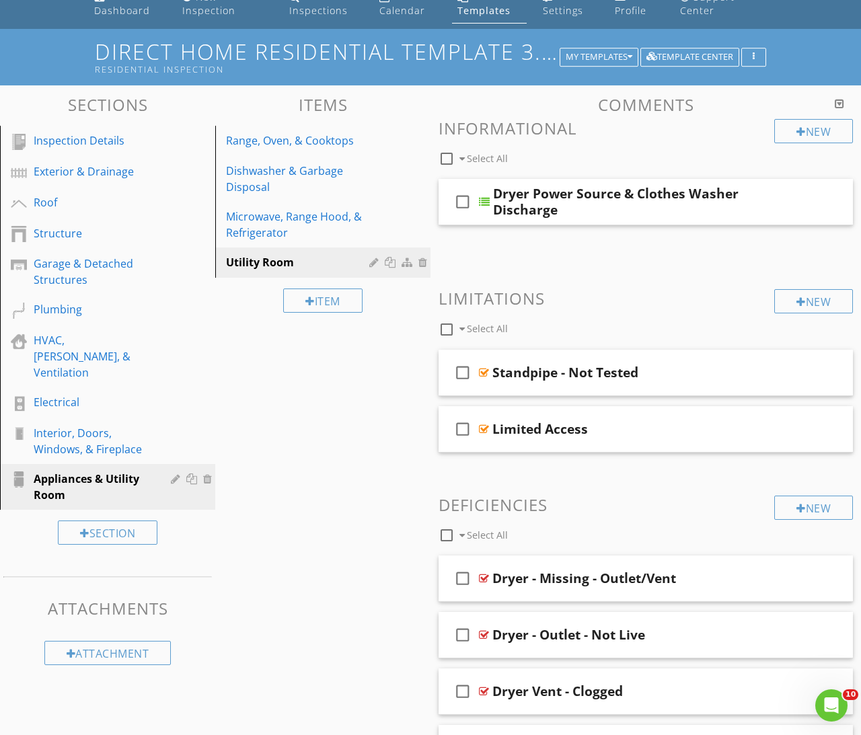
scroll to position [0, 0]
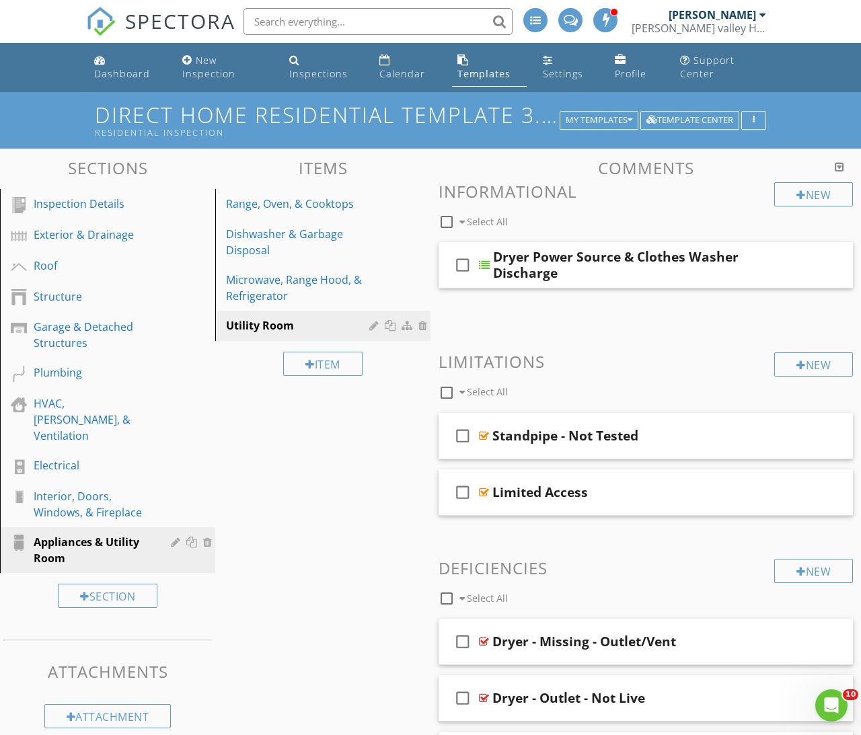
click at [80, 201] on div "Inspection Details" at bounding box center [93, 204] width 118 height 16
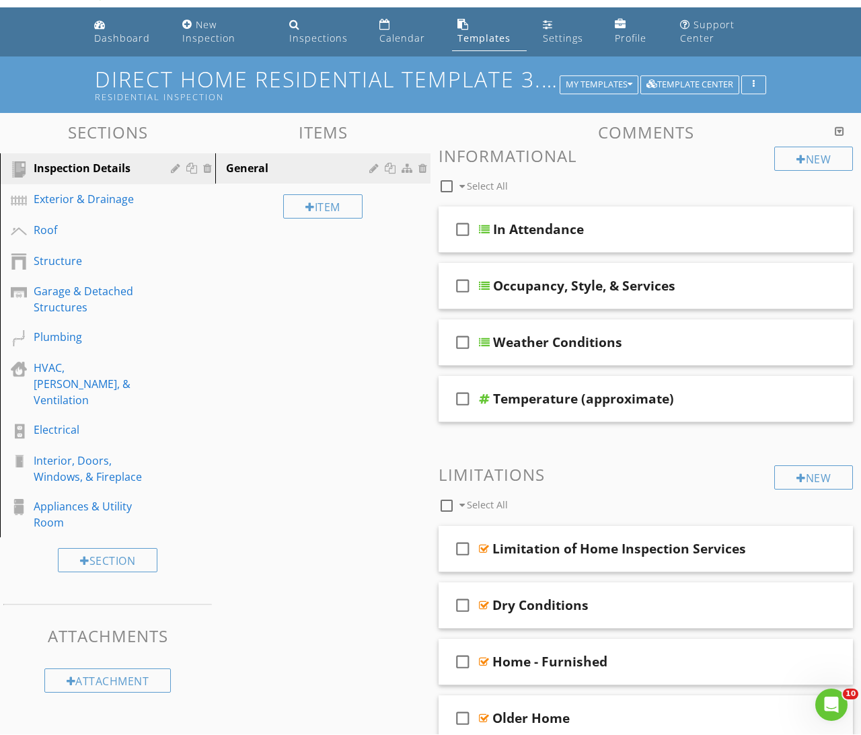
scroll to position [36, 0]
click at [89, 192] on div "Exterior & Drainage" at bounding box center [93, 199] width 118 height 16
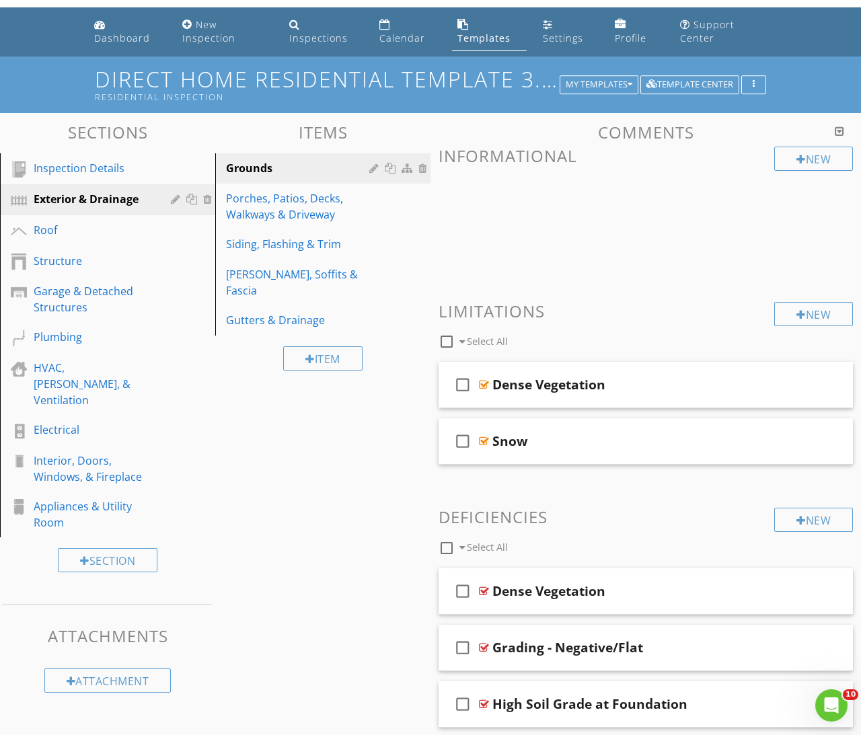
click at [83, 170] on div "Inspection Details" at bounding box center [93, 168] width 118 height 16
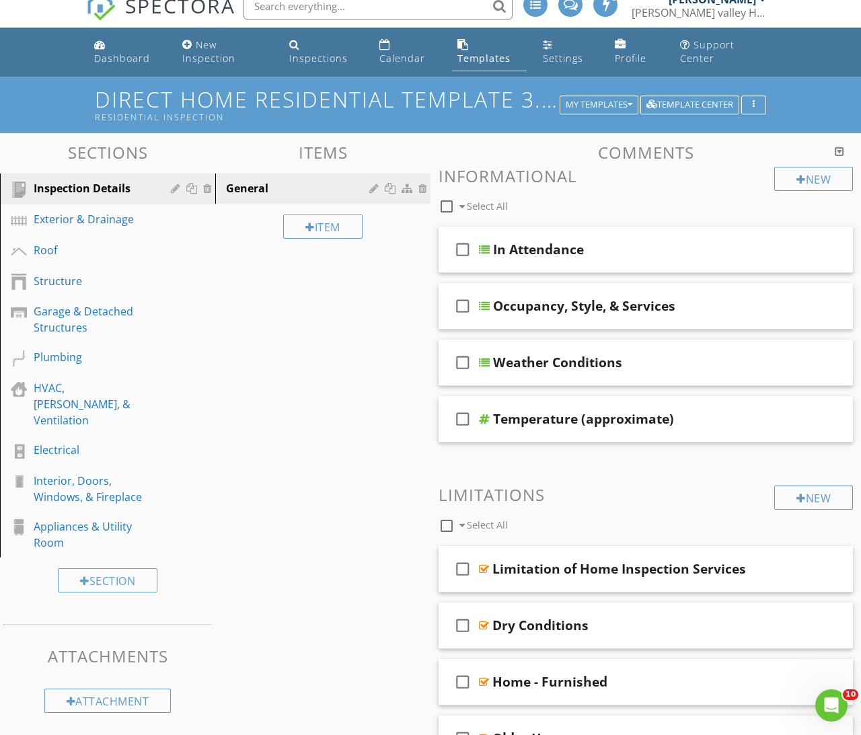
scroll to position [0, 0]
